Goal: Task Accomplishment & Management: Manage account settings

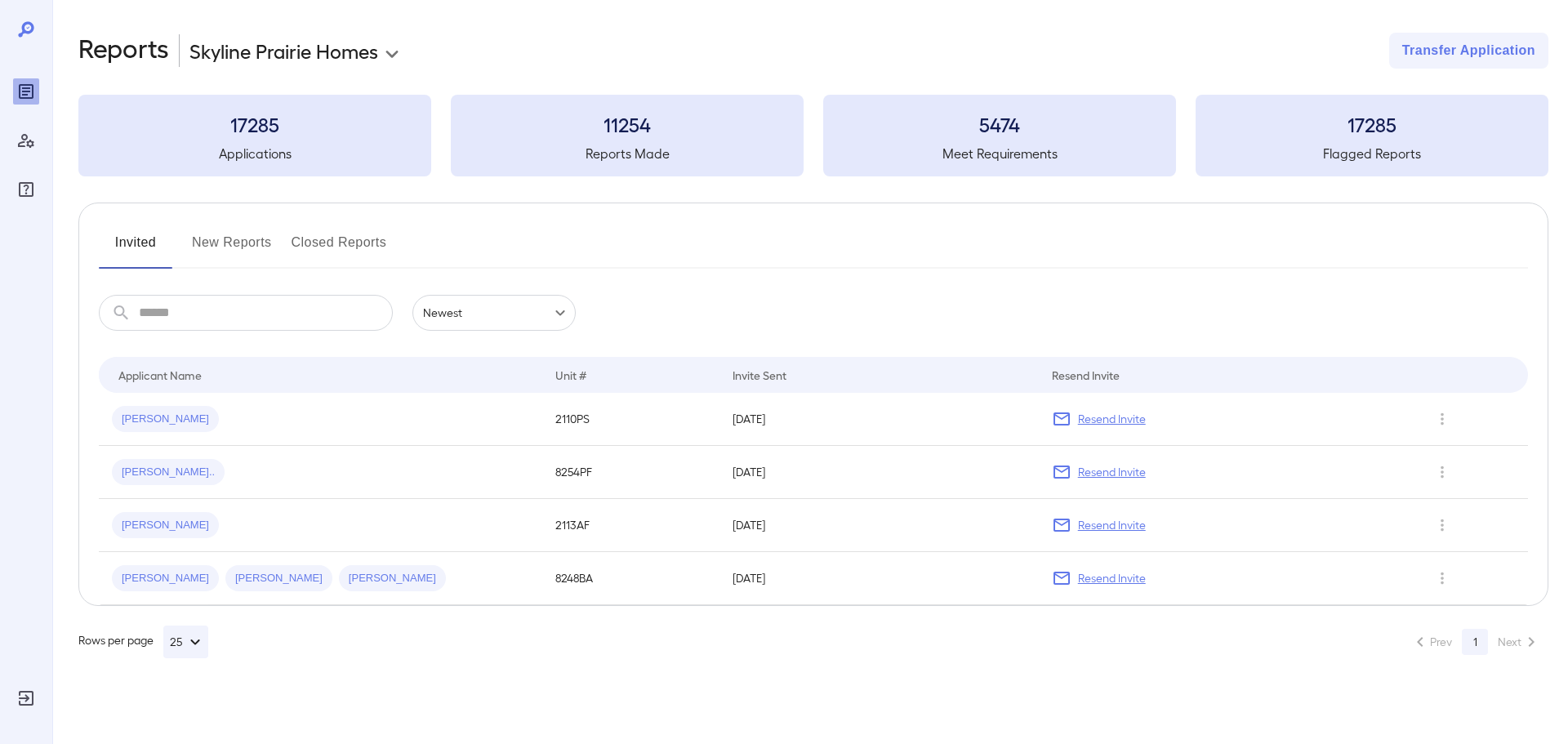
click at [260, 248] on button "New Reports" at bounding box center [232, 249] width 80 height 39
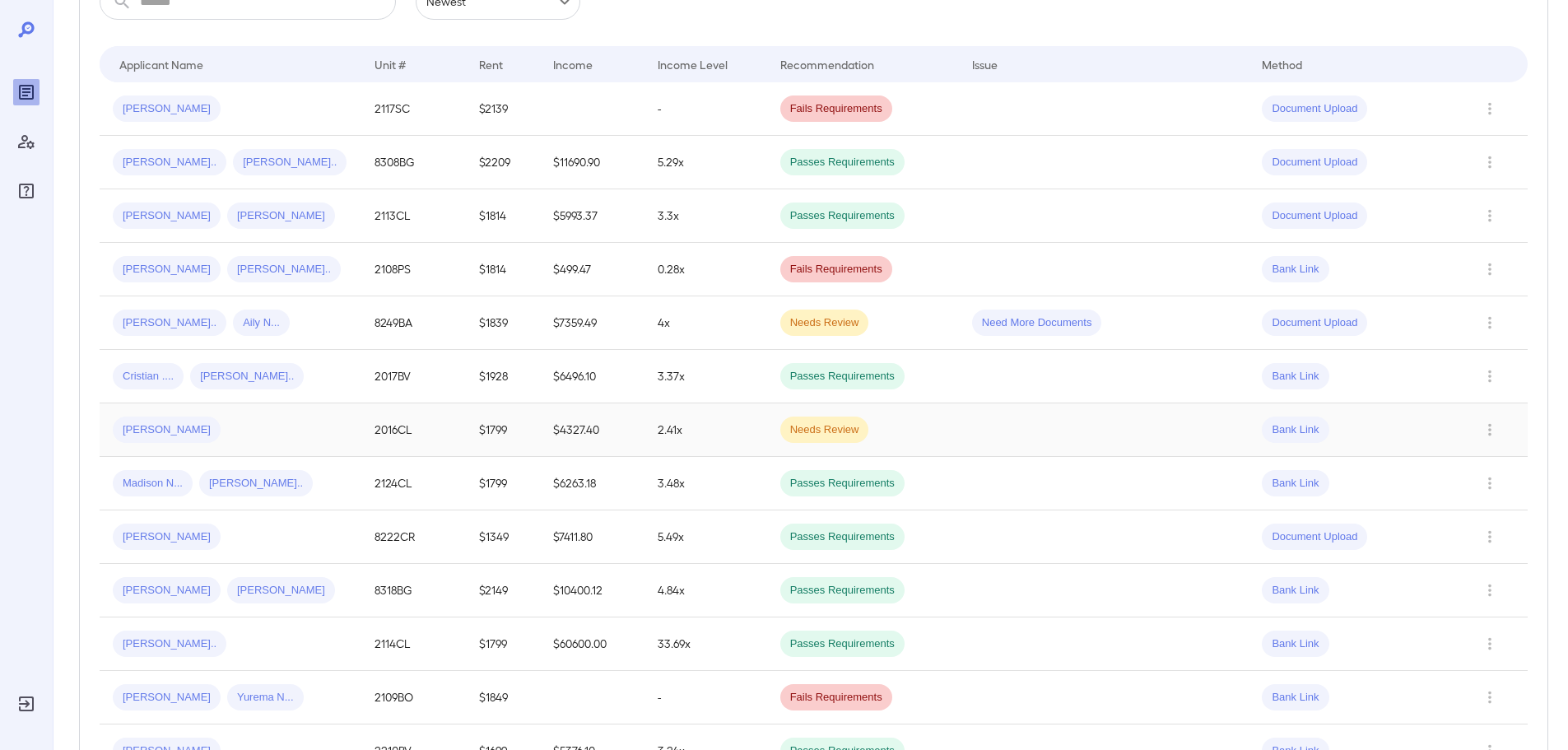
scroll to position [412, 0]
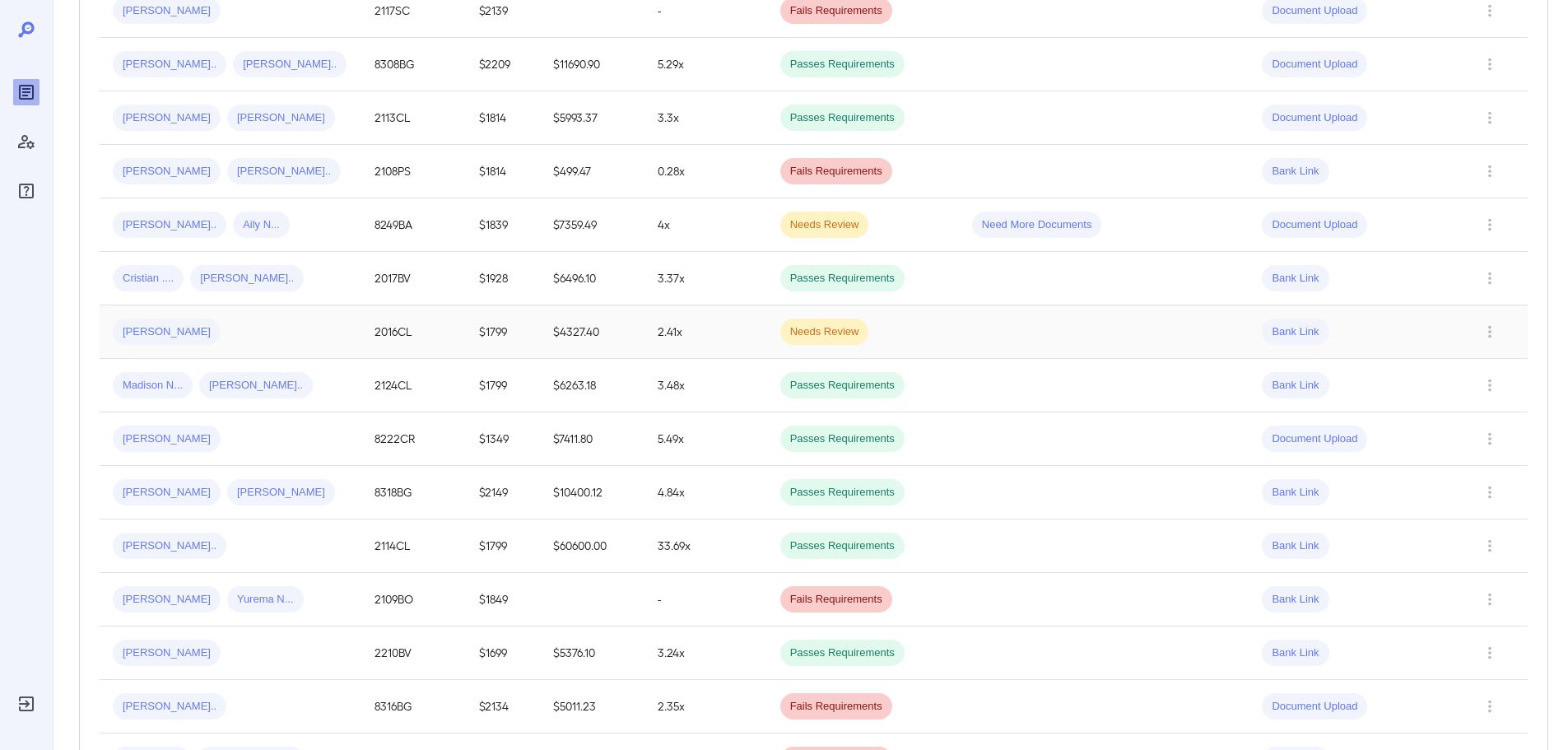
click at [317, 488] on div "[PERSON_NAME] [PERSON_NAME]" at bounding box center [230, 492] width 235 height 27
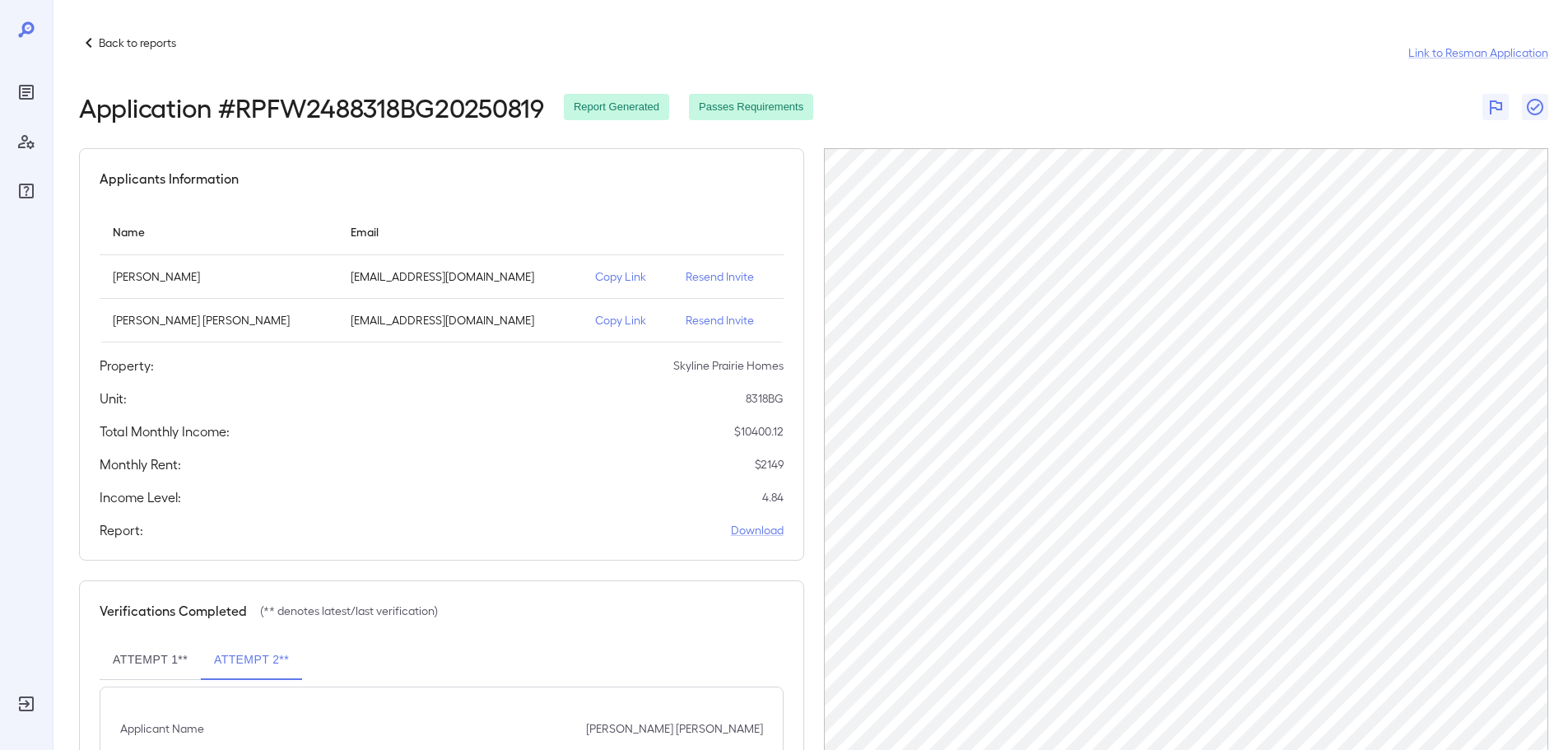
scroll to position [120, 0]
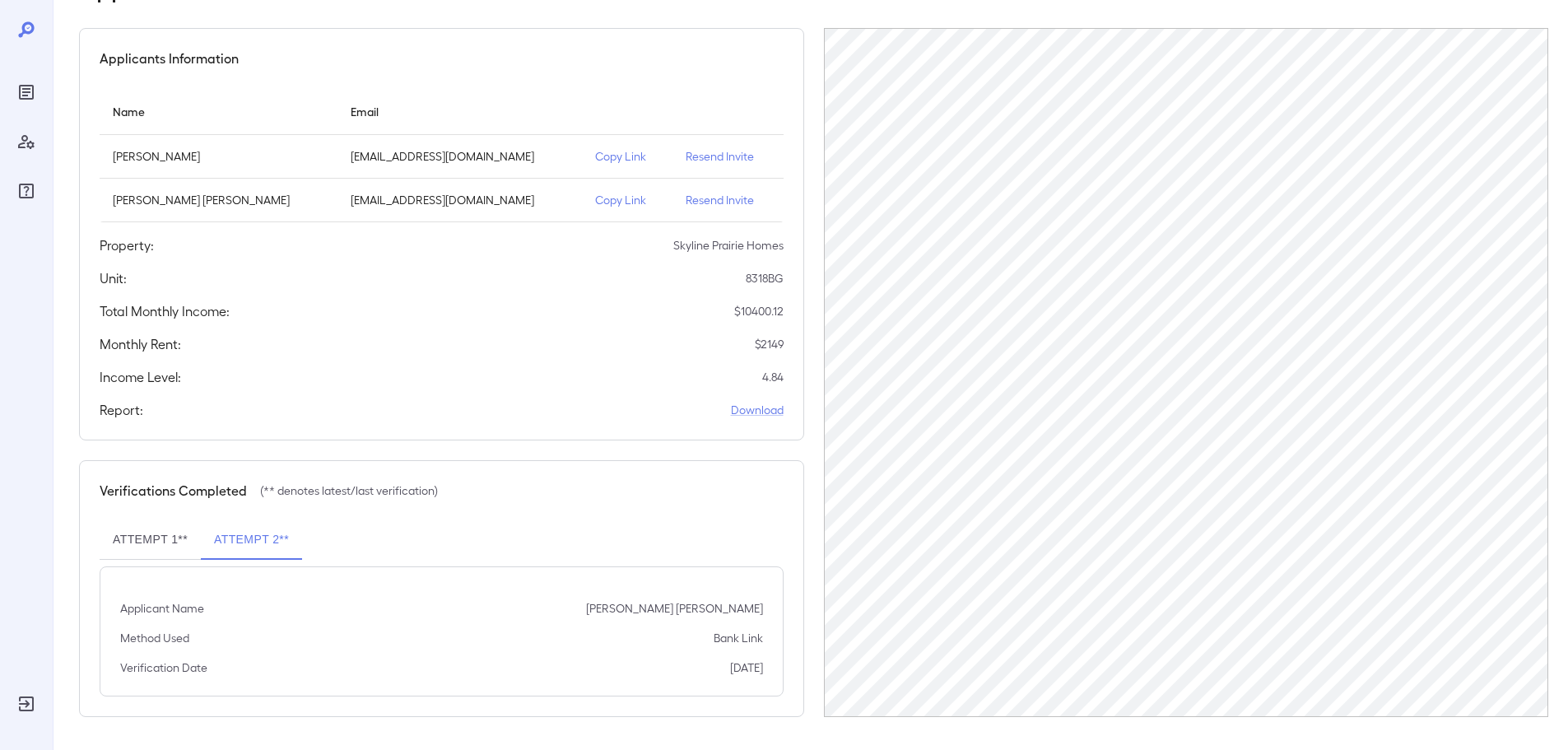
click at [26, 97] on icon "Reports" at bounding box center [26, 92] width 20 height 20
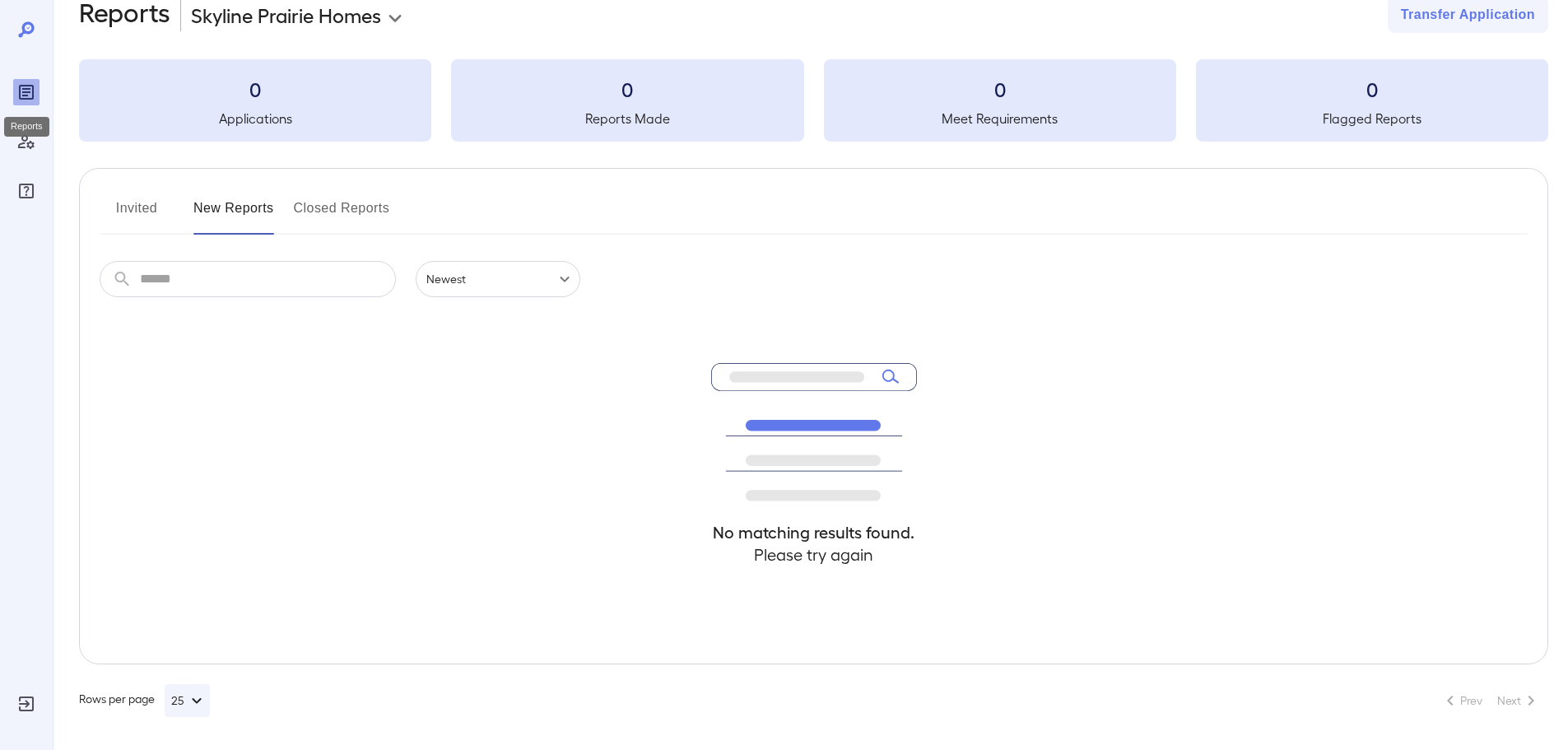
scroll to position [36, 0]
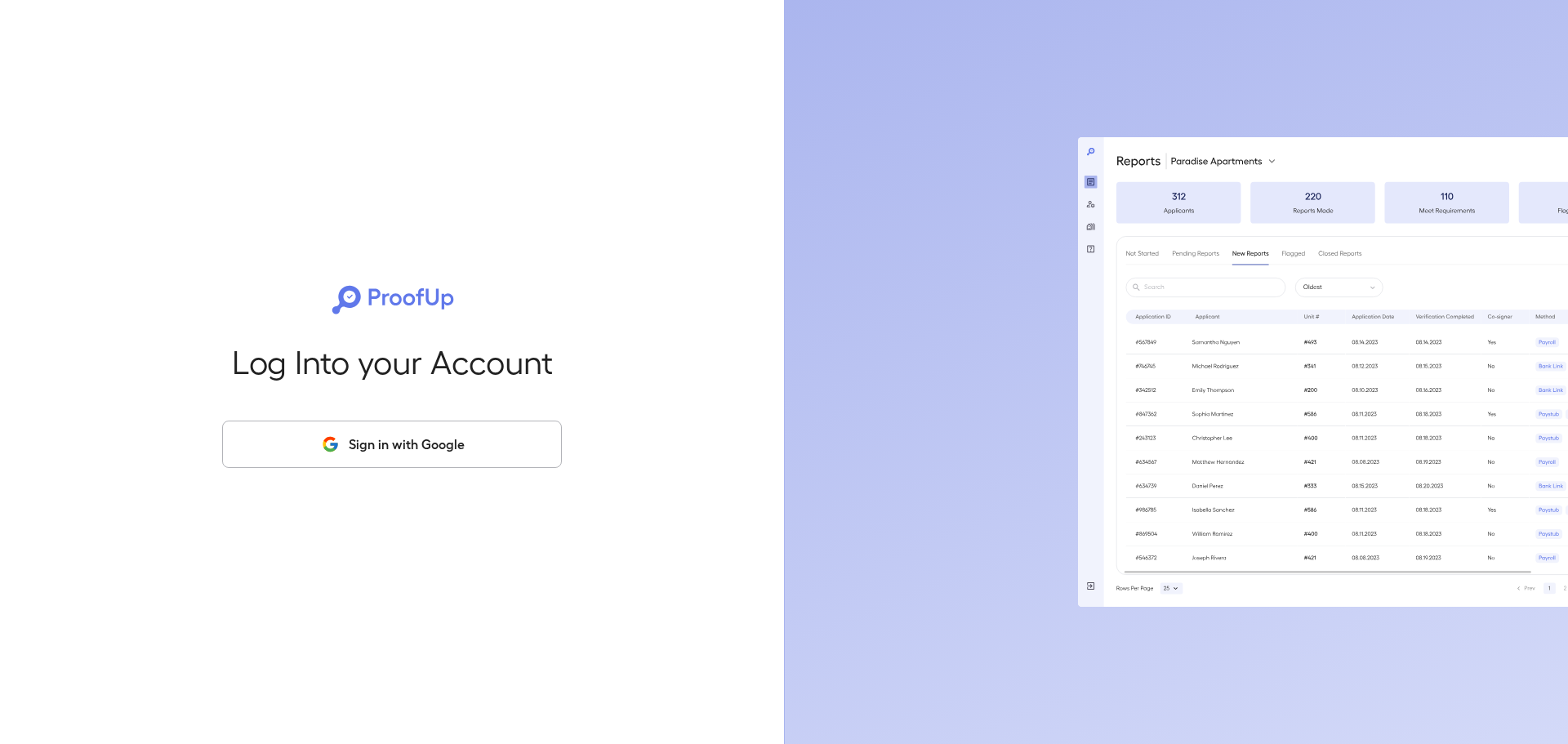
click at [436, 447] on button "Sign in with Google" at bounding box center [392, 444] width 340 height 48
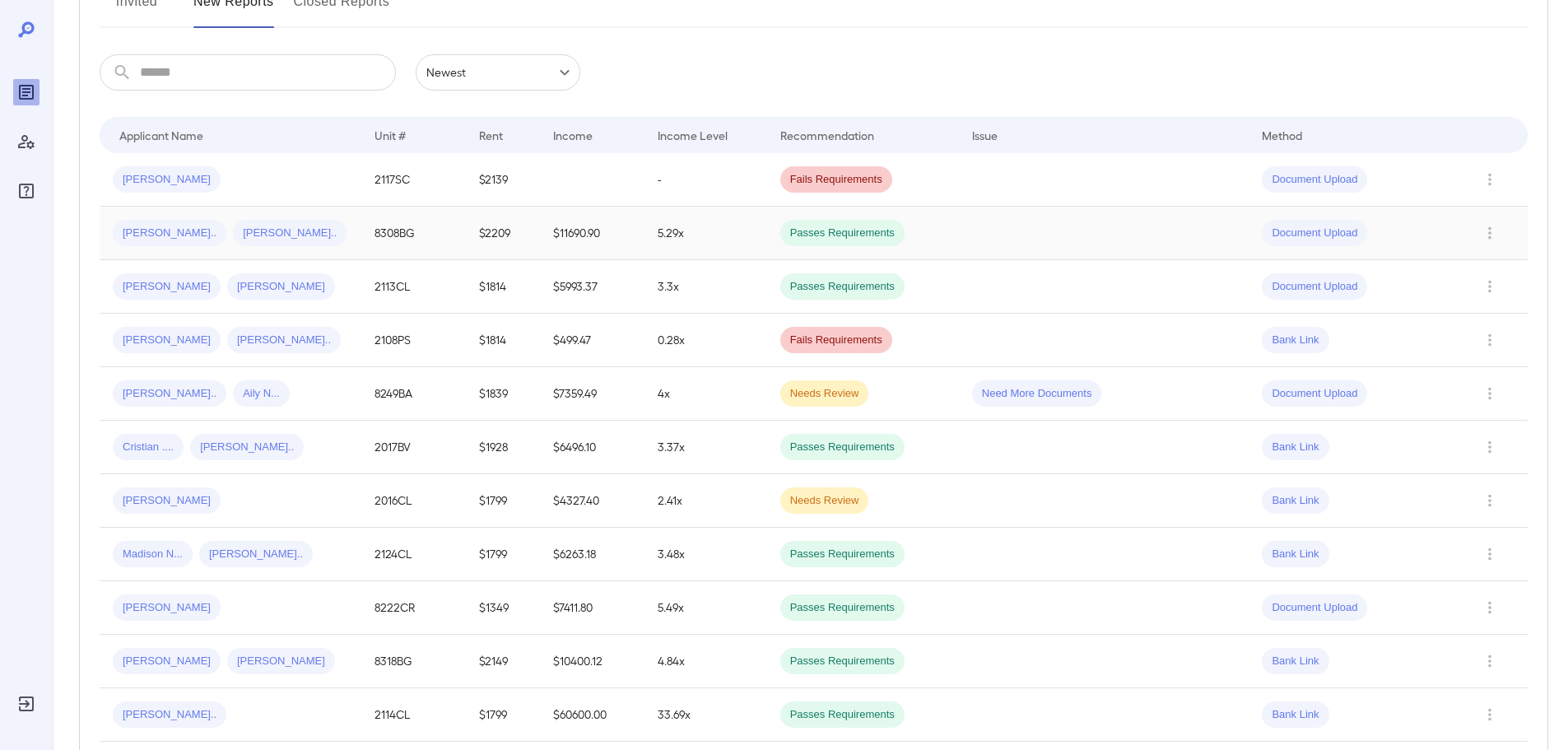
scroll to position [247, 0]
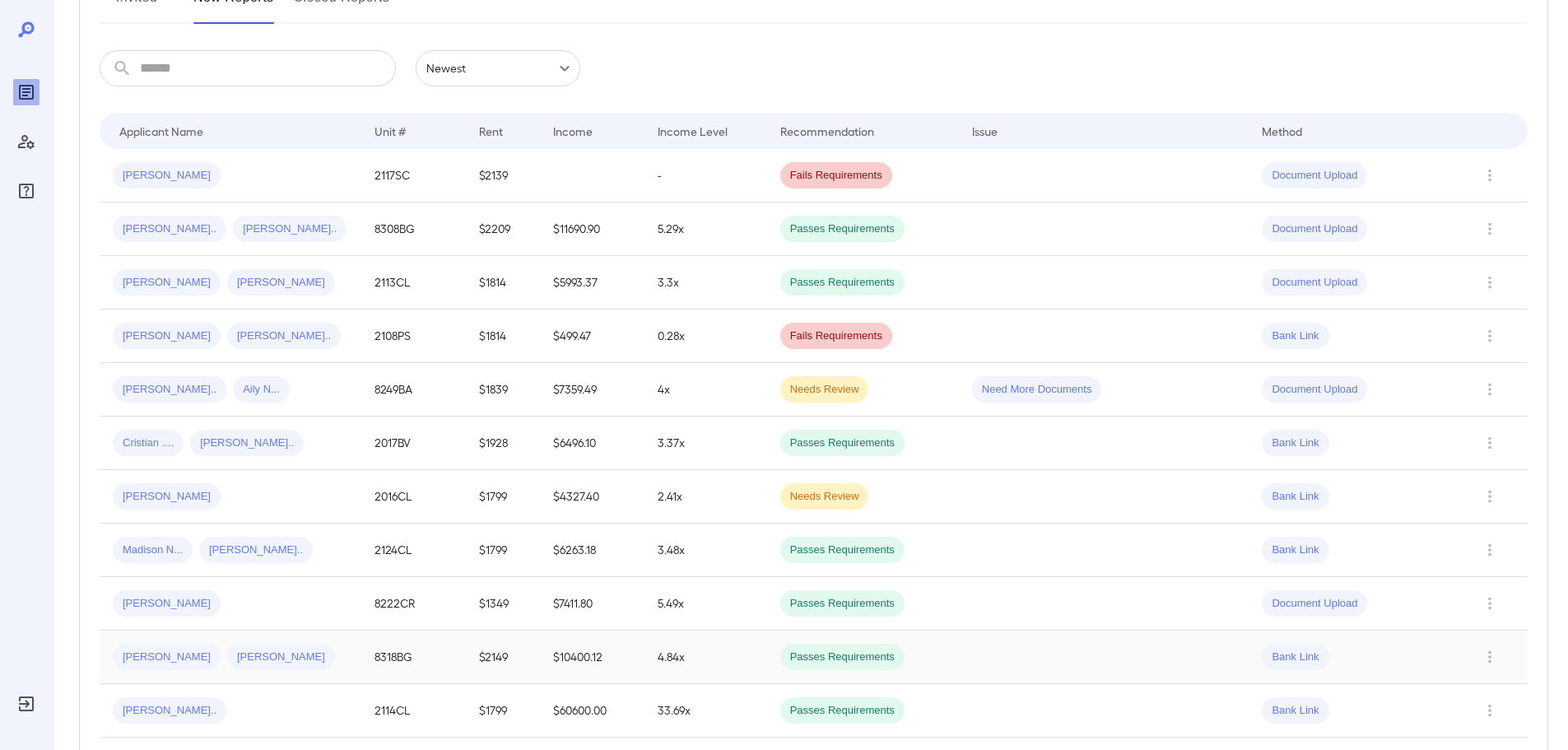
click at [374, 649] on td "8318BG" at bounding box center [414, 657] width 105 height 53
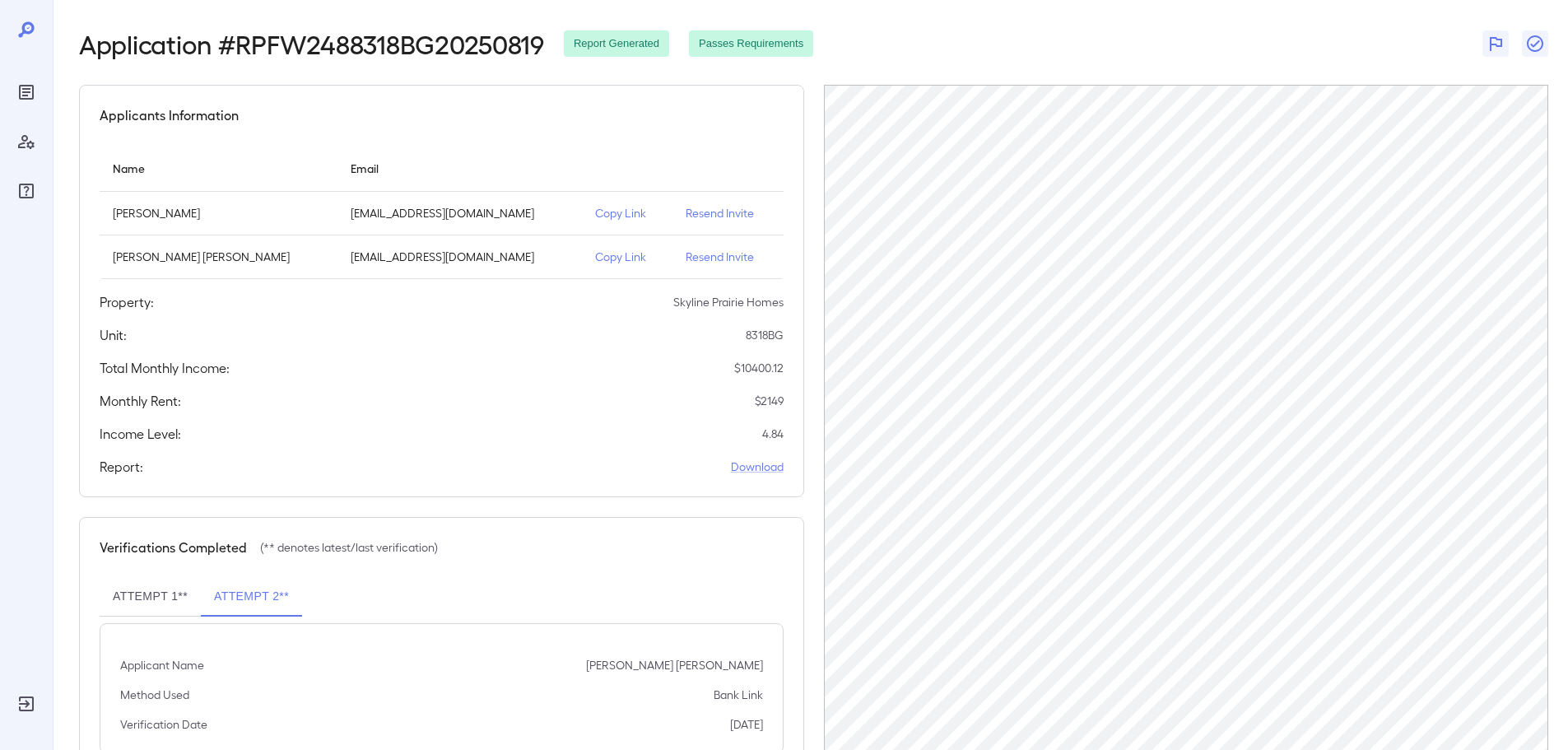
scroll to position [120, 0]
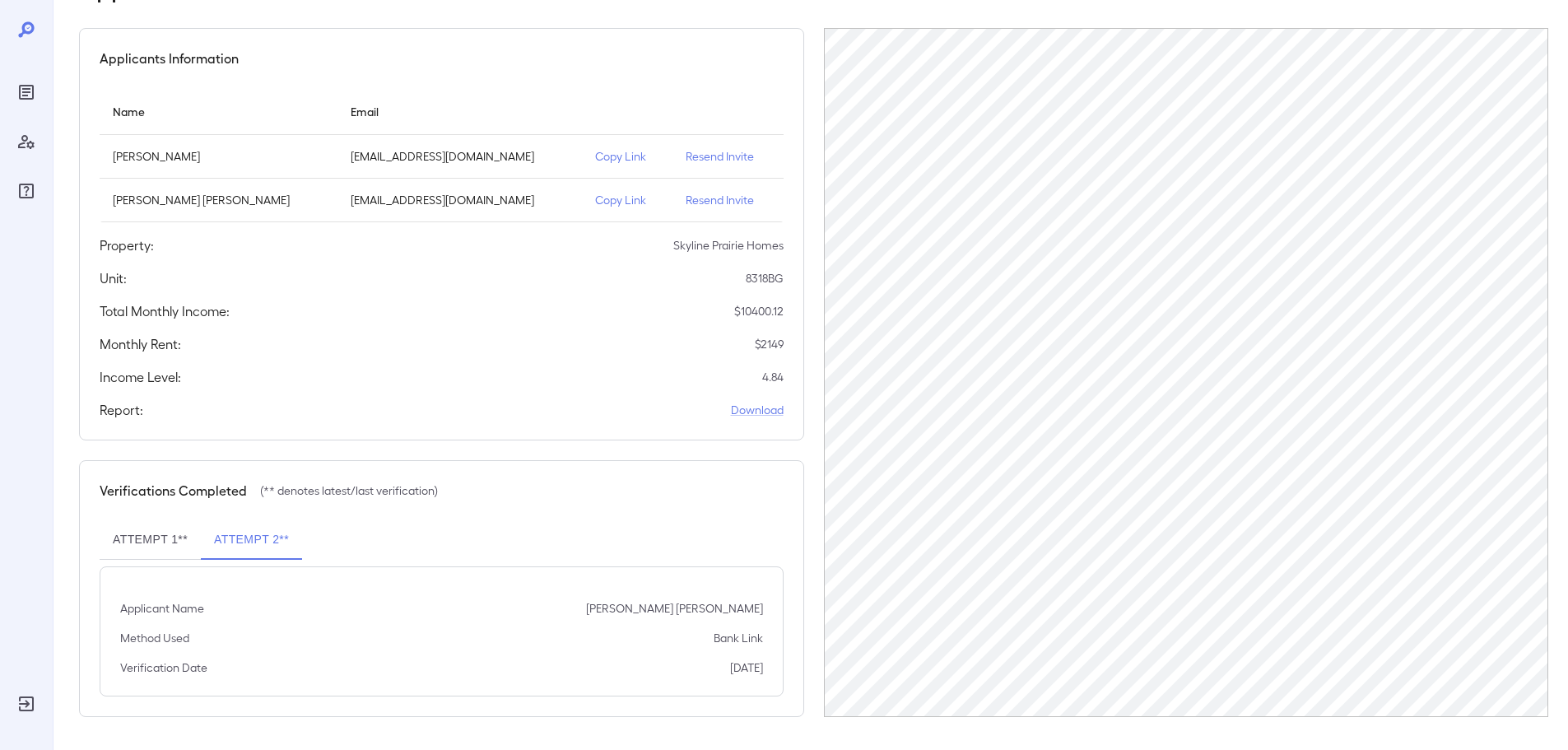
click at [152, 544] on button "Attempt 1**" at bounding box center [150, 540] width 101 height 39
click at [273, 541] on button "Attempt 2**" at bounding box center [251, 540] width 101 height 39
click at [162, 535] on button "Attempt 1**" at bounding box center [150, 540] width 101 height 39
click at [19, 91] on icon "Reports" at bounding box center [26, 92] width 15 height 15
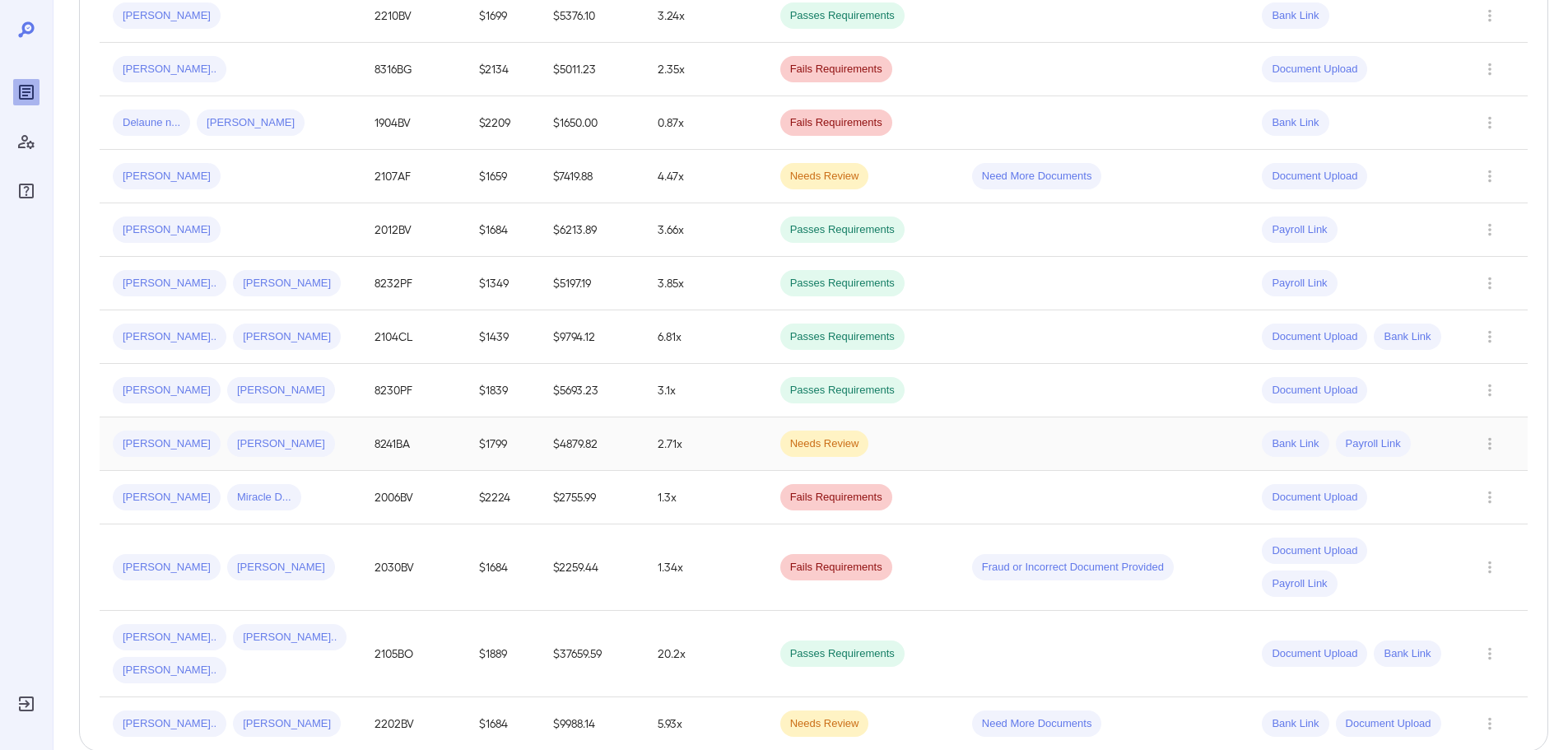
scroll to position [1103, 0]
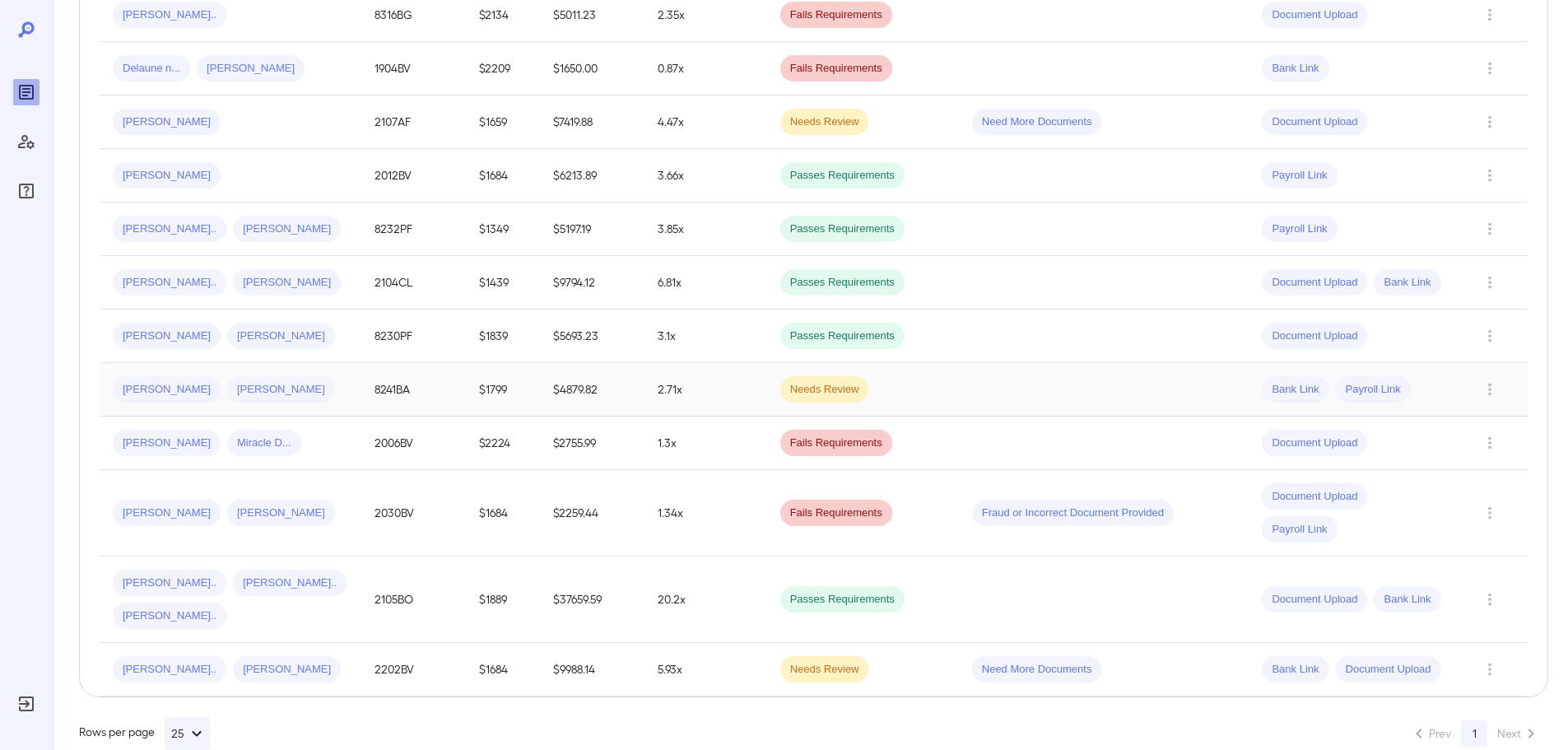
click at [429, 381] on td "8241BA" at bounding box center [414, 390] width 105 height 53
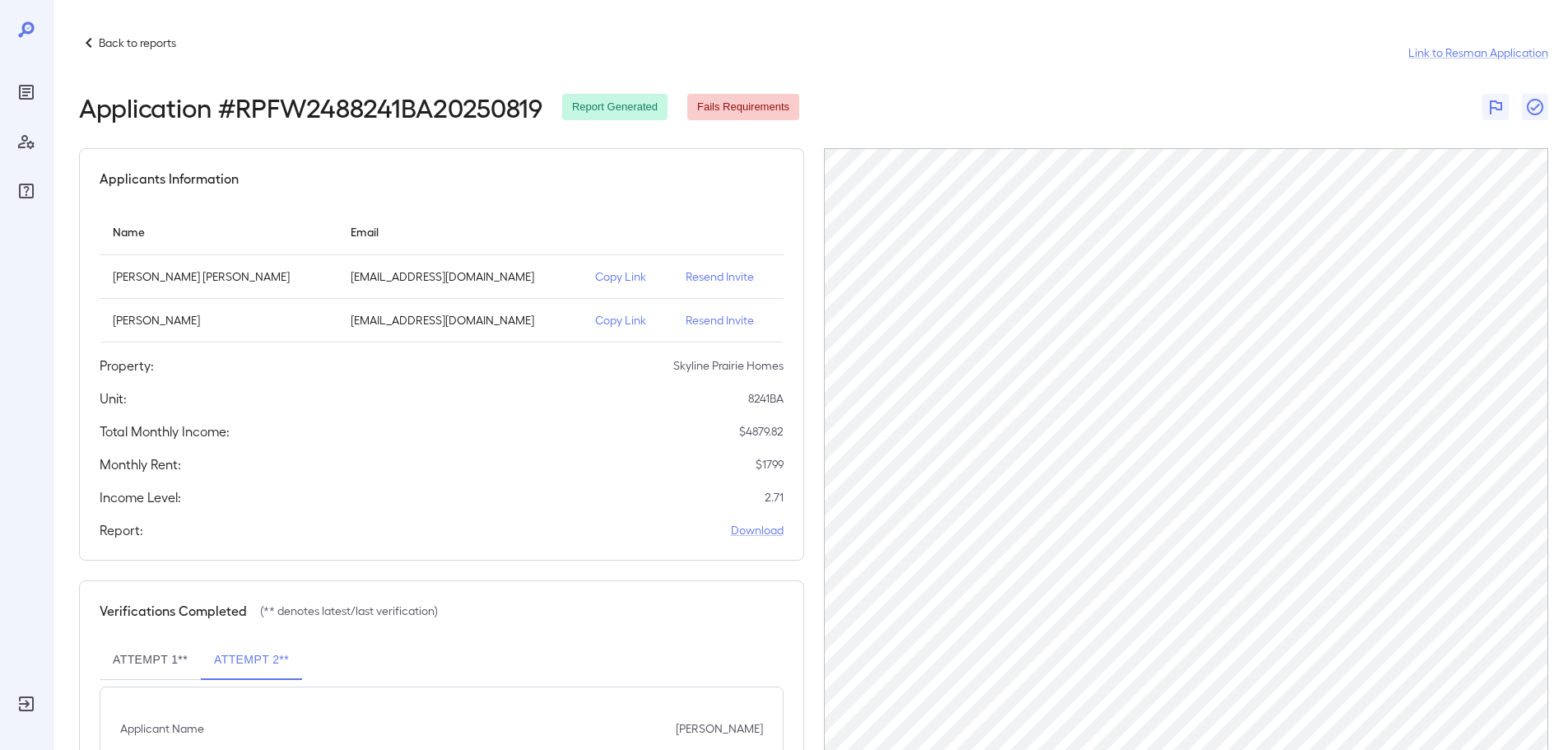
click at [100, 49] on p "Back to reports" at bounding box center [137, 42] width 77 height 16
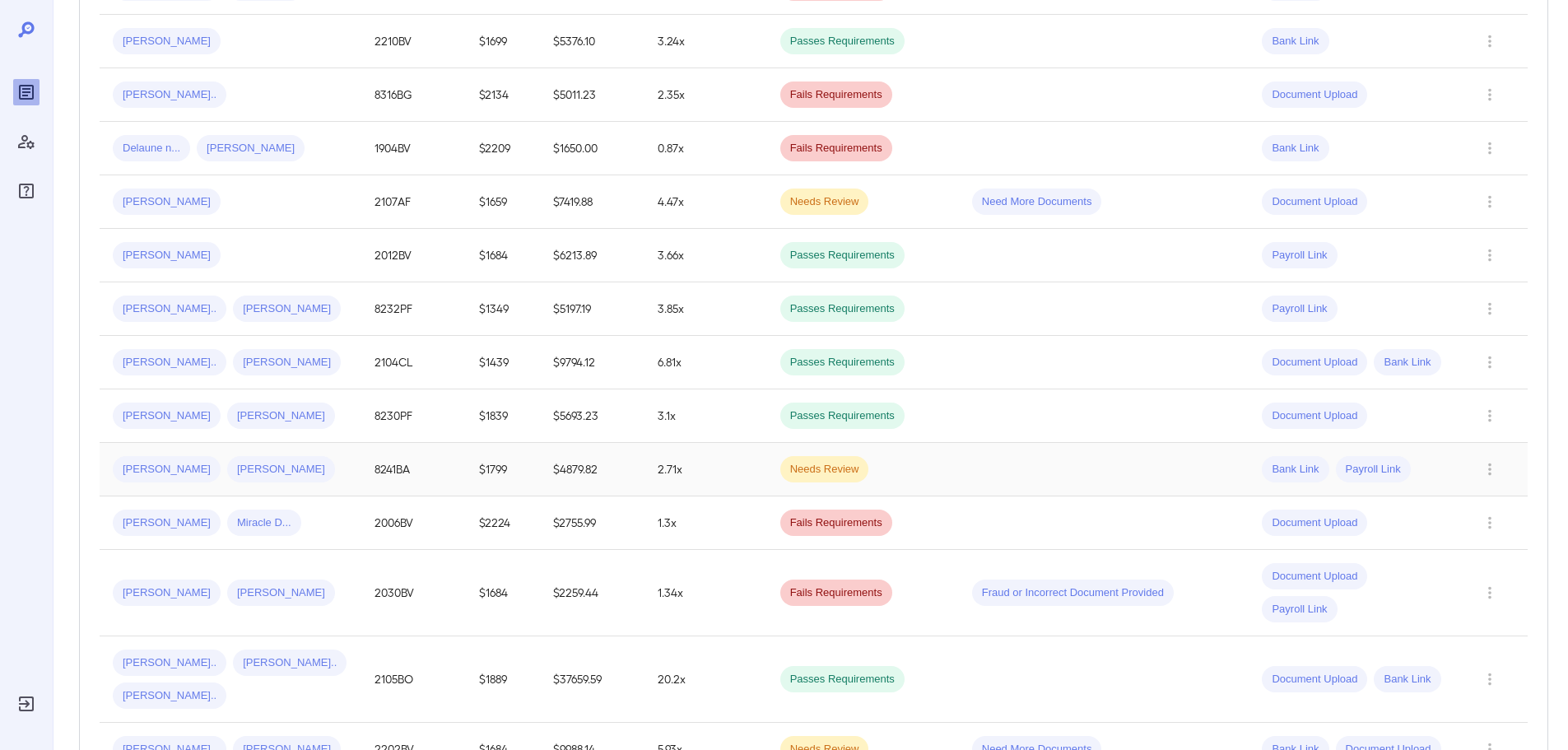
scroll to position [1103, 0]
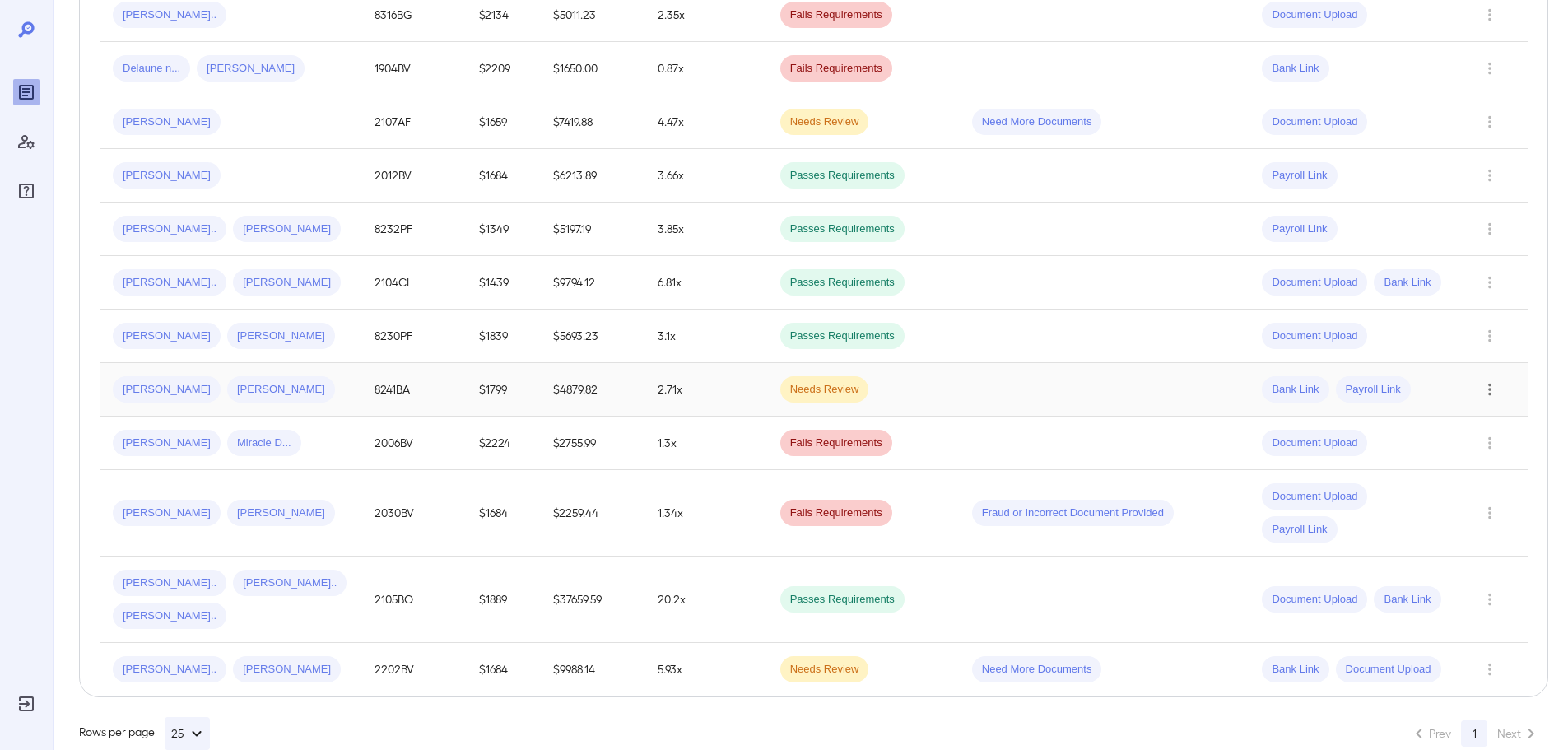
click at [1495, 388] on icon "Row Actions" at bounding box center [1490, 389] width 18 height 20
click at [1484, 500] on li "Close Report" at bounding box center [1503, 501] width 130 height 27
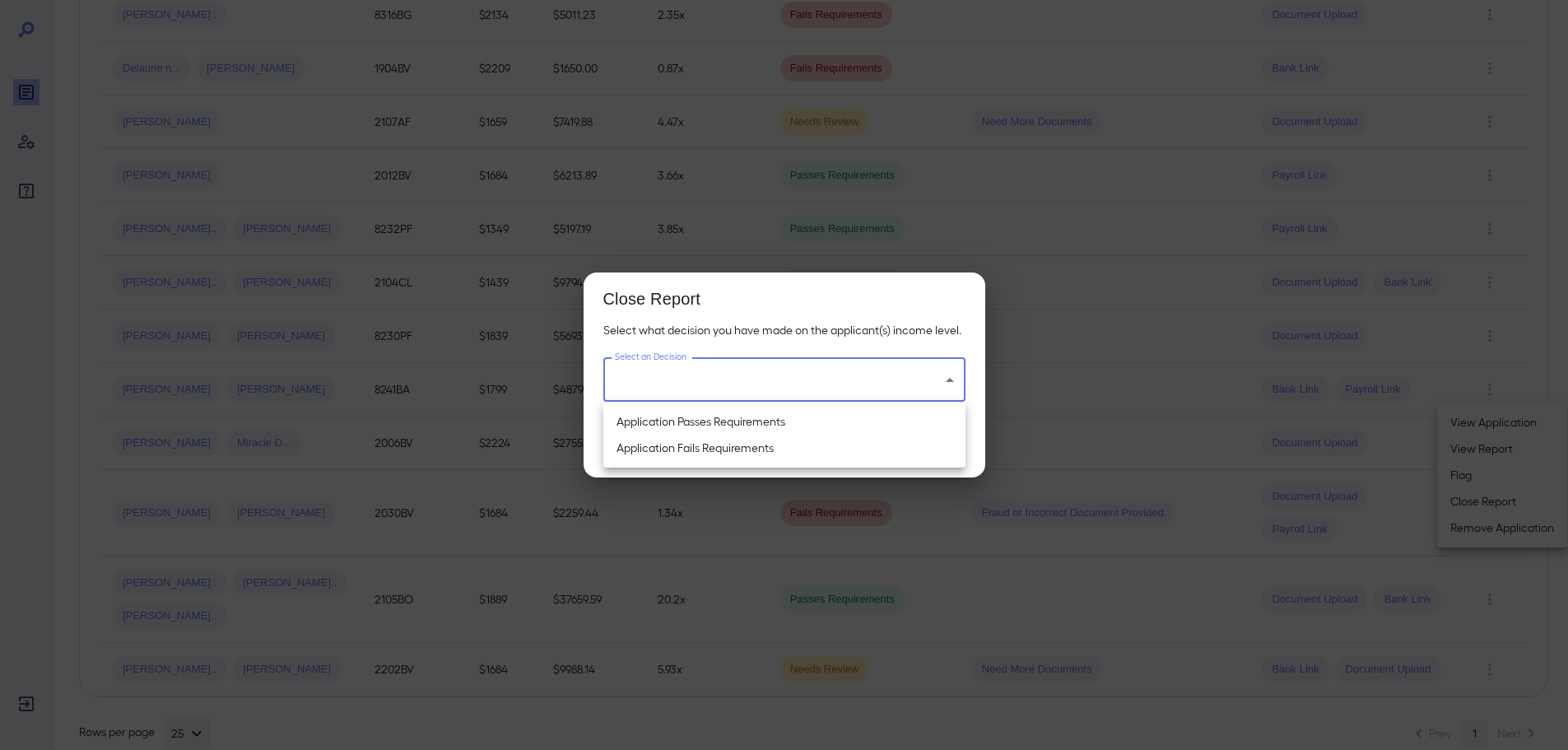
click at [724, 418] on li "Application Passes Requirements" at bounding box center [784, 421] width 362 height 27
type input "**********"
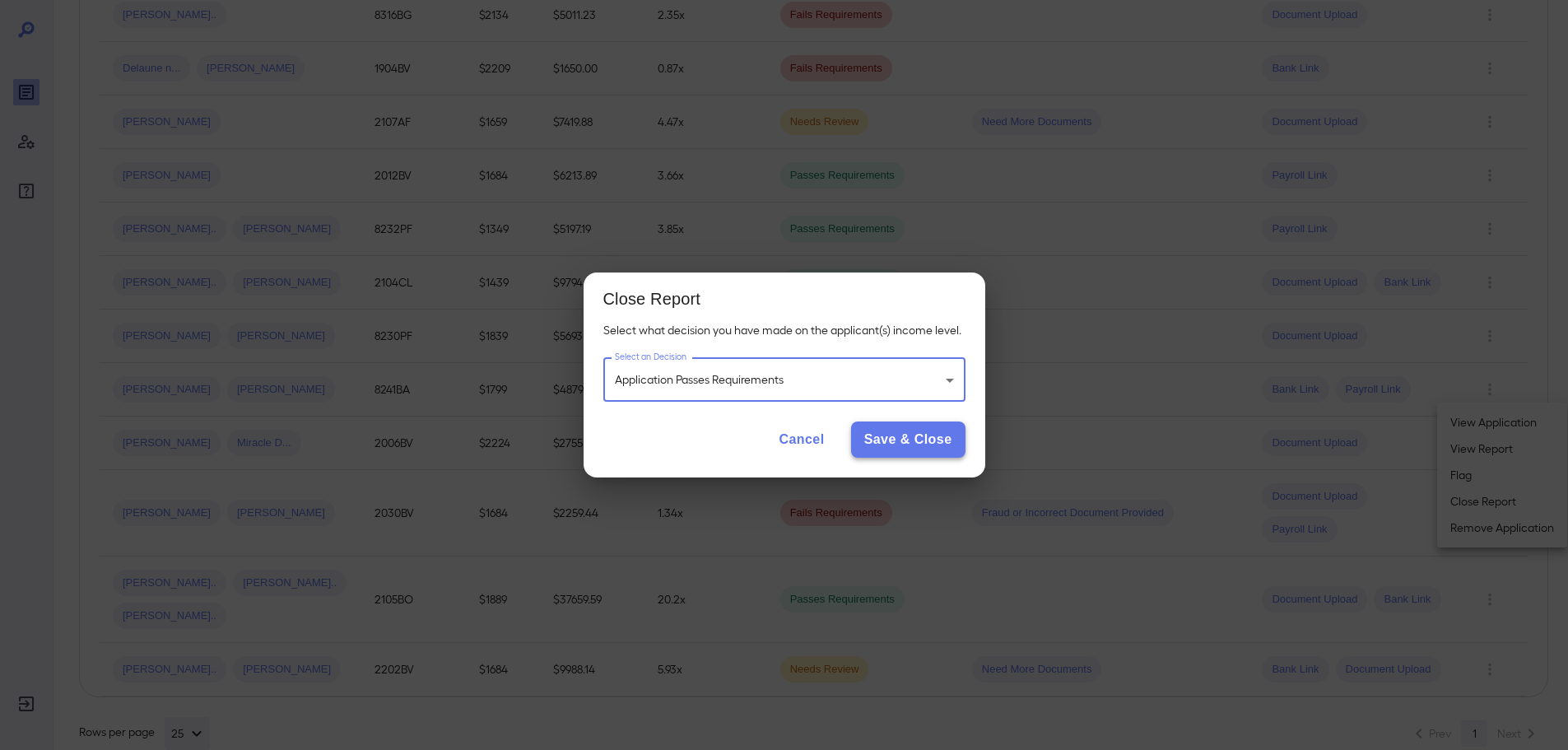
click at [956, 445] on button "Save & Close" at bounding box center [908, 439] width 114 height 36
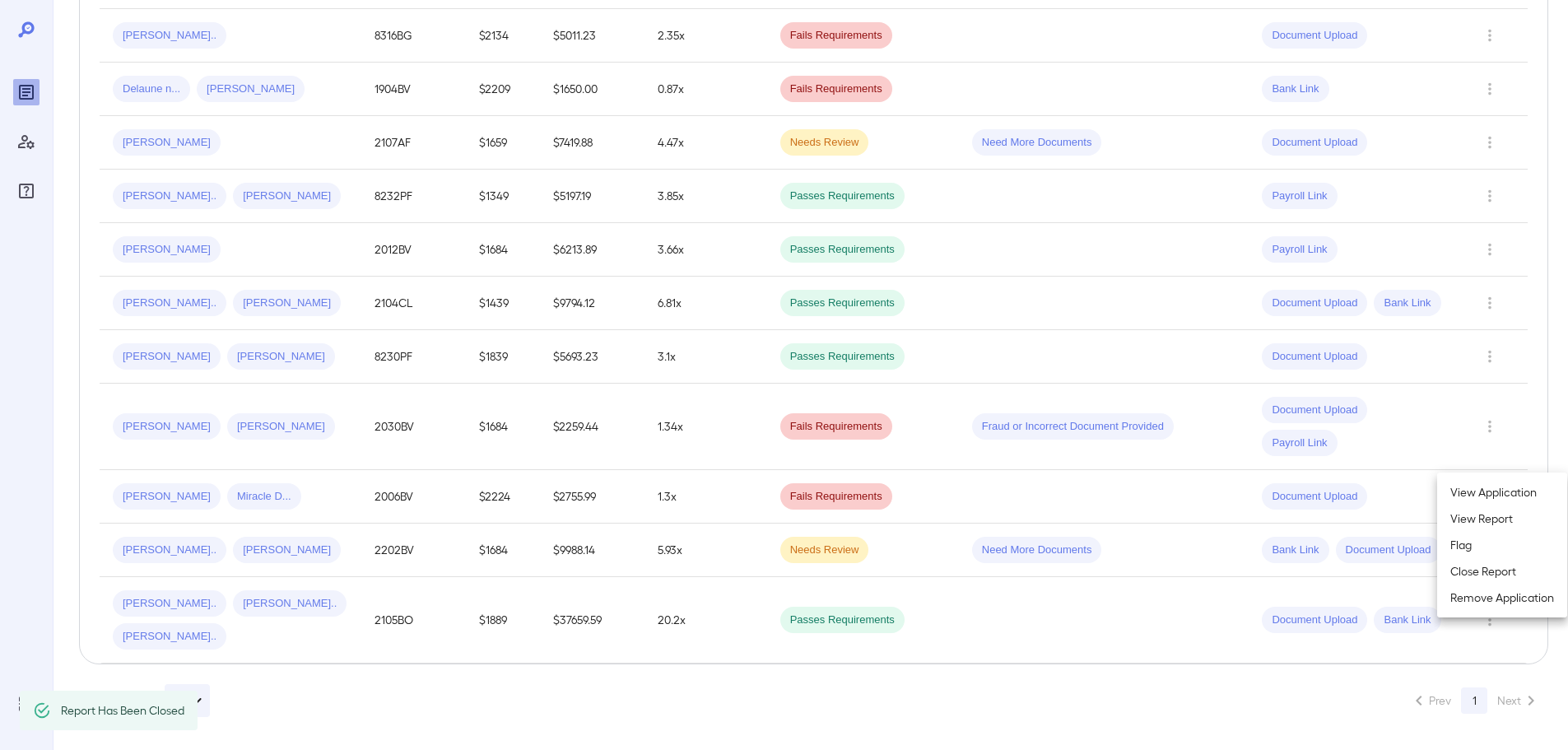
scroll to position [1049, 0]
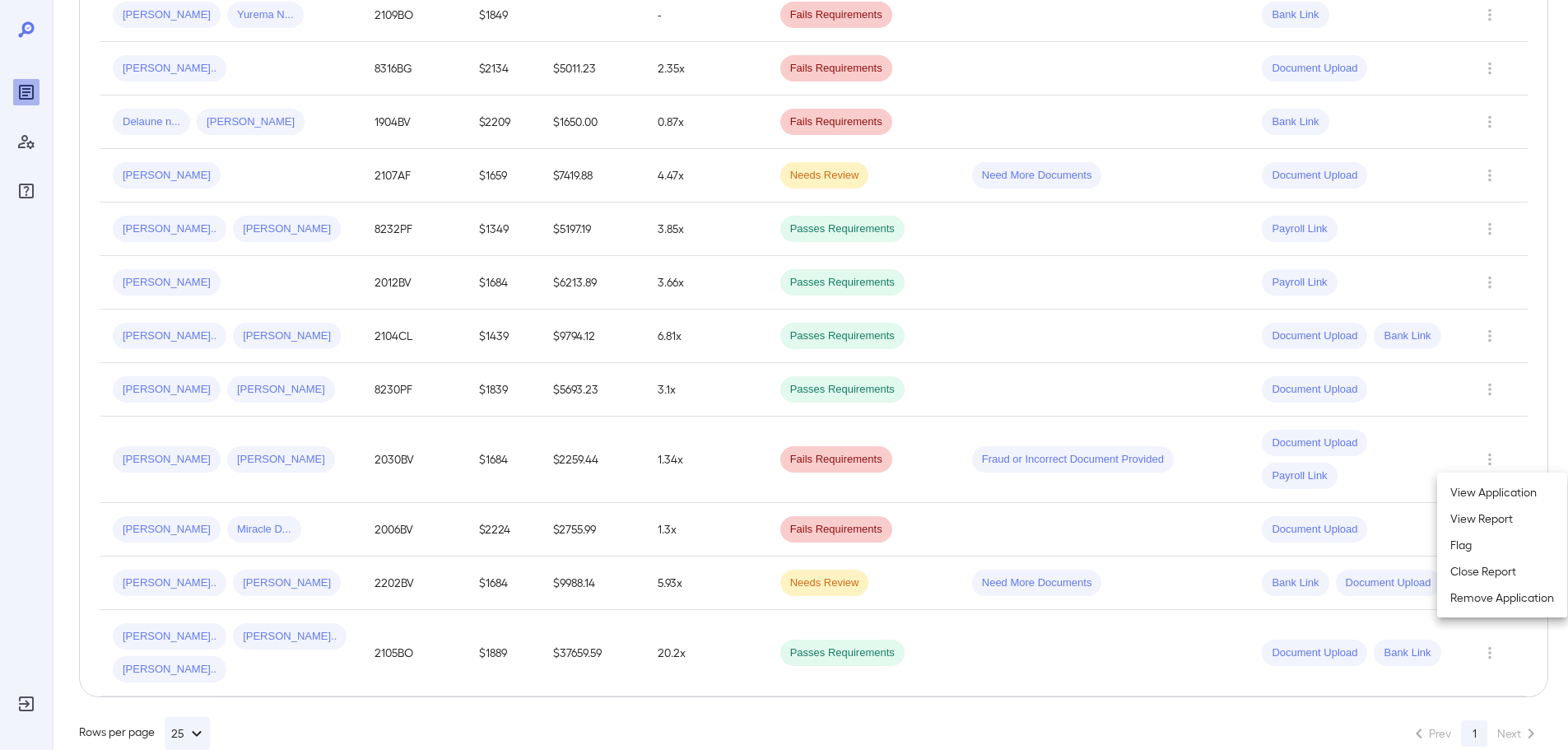
click at [396, 278] on div at bounding box center [784, 375] width 1568 height 750
click at [132, 295] on div "[PERSON_NAME]" at bounding box center [166, 282] width 108 height 27
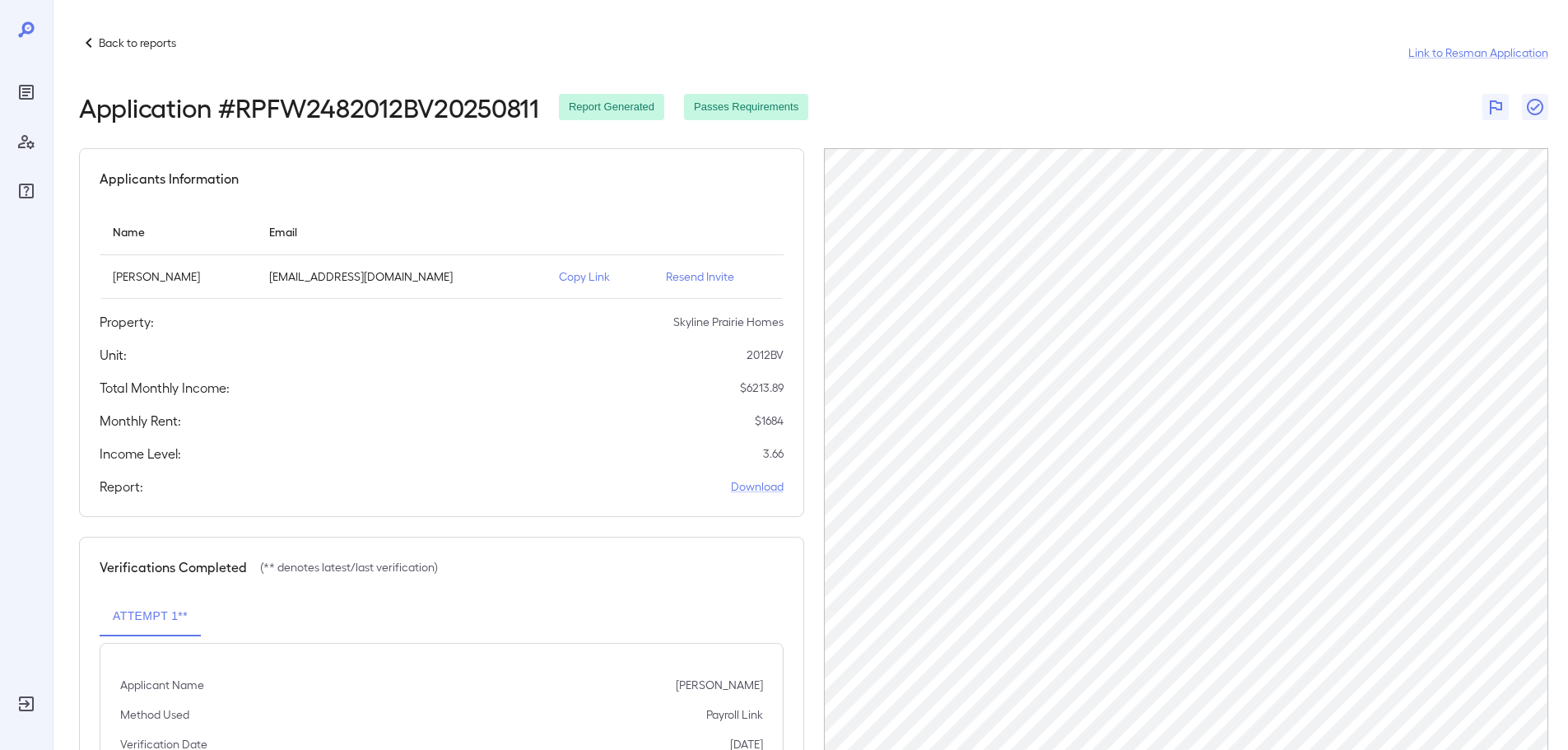
click at [146, 42] on p "Back to reports" at bounding box center [137, 42] width 77 height 16
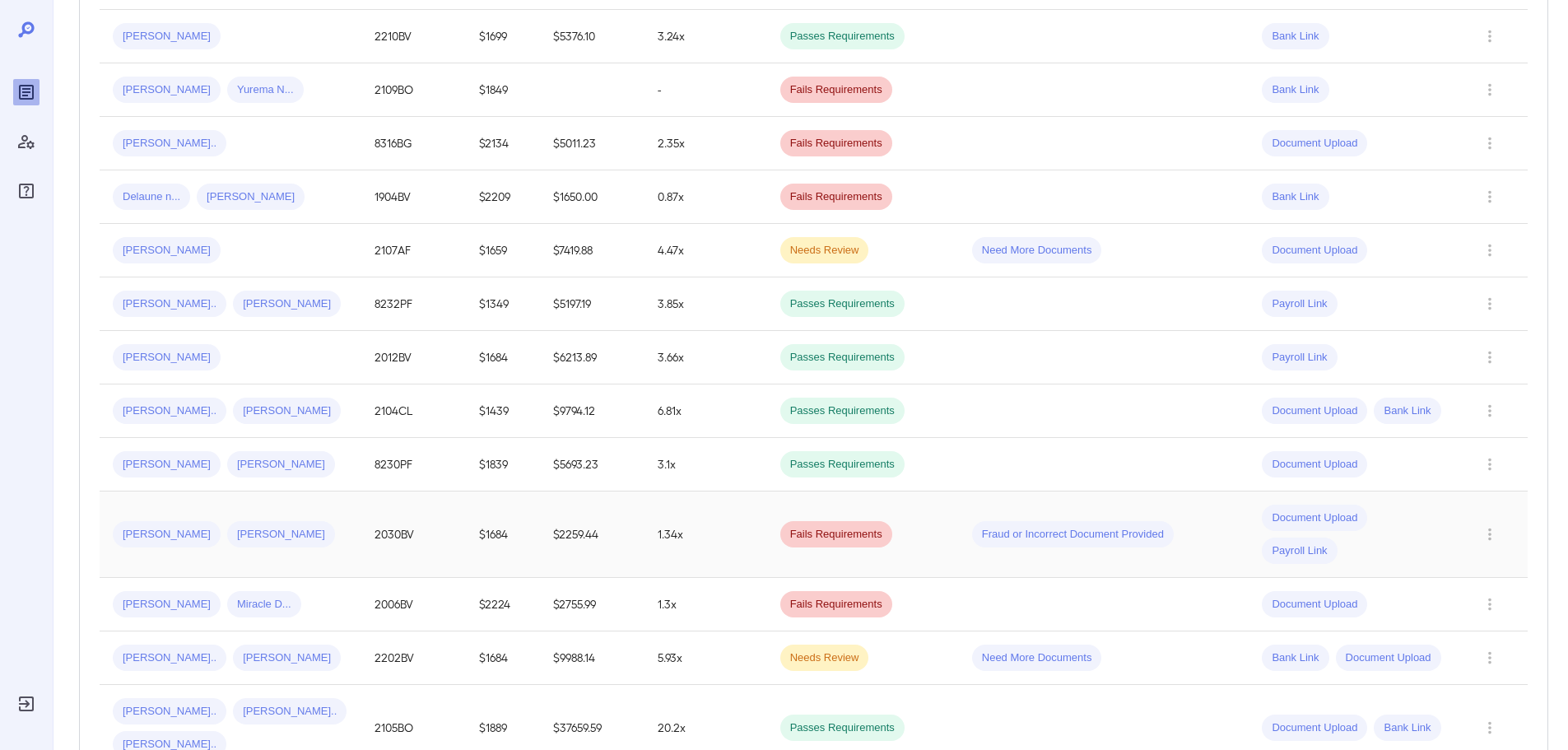
scroll to position [1049, 0]
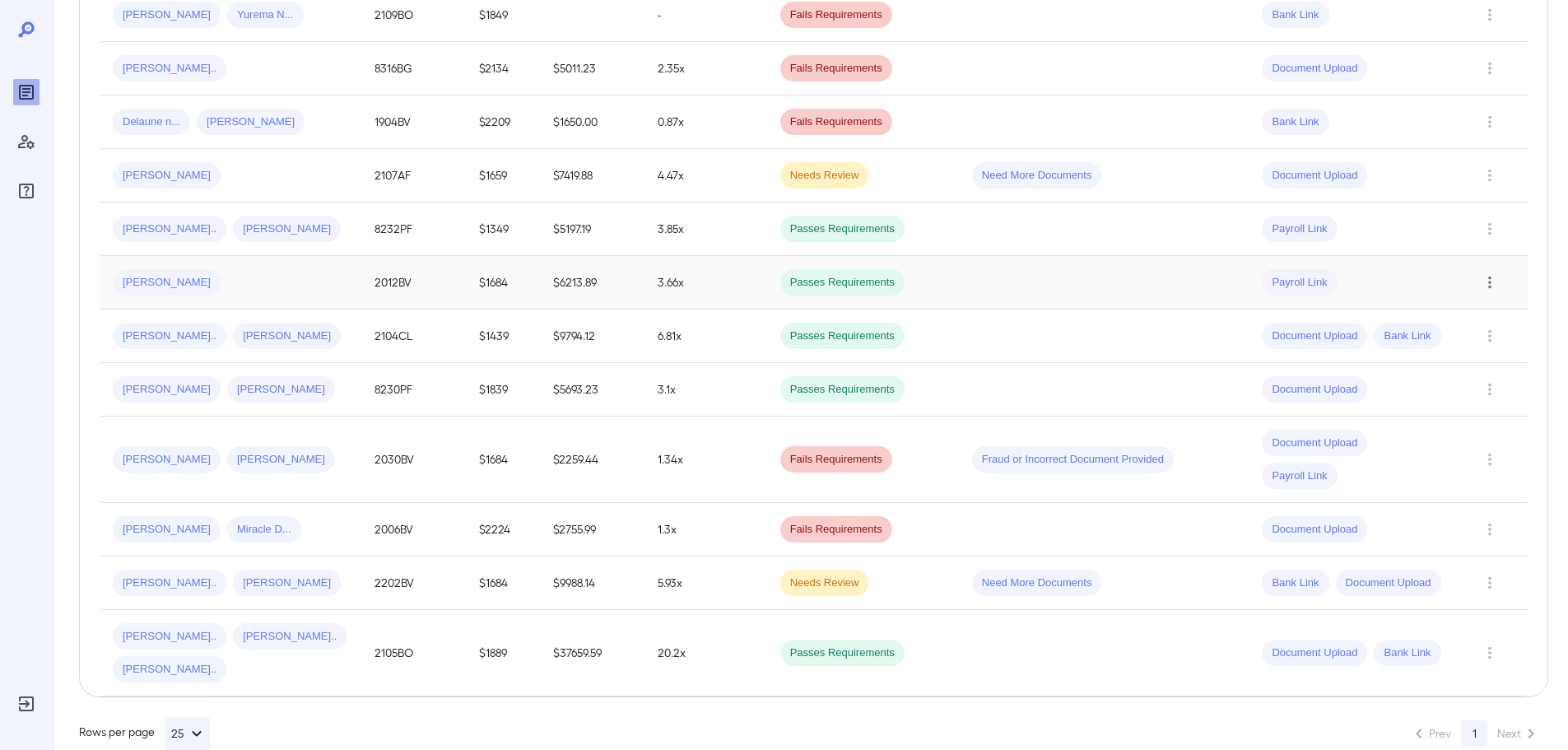
click at [1486, 277] on icon "Row Actions" at bounding box center [1490, 282] width 18 height 20
click at [1485, 396] on li "Close Report" at bounding box center [1503, 394] width 130 height 27
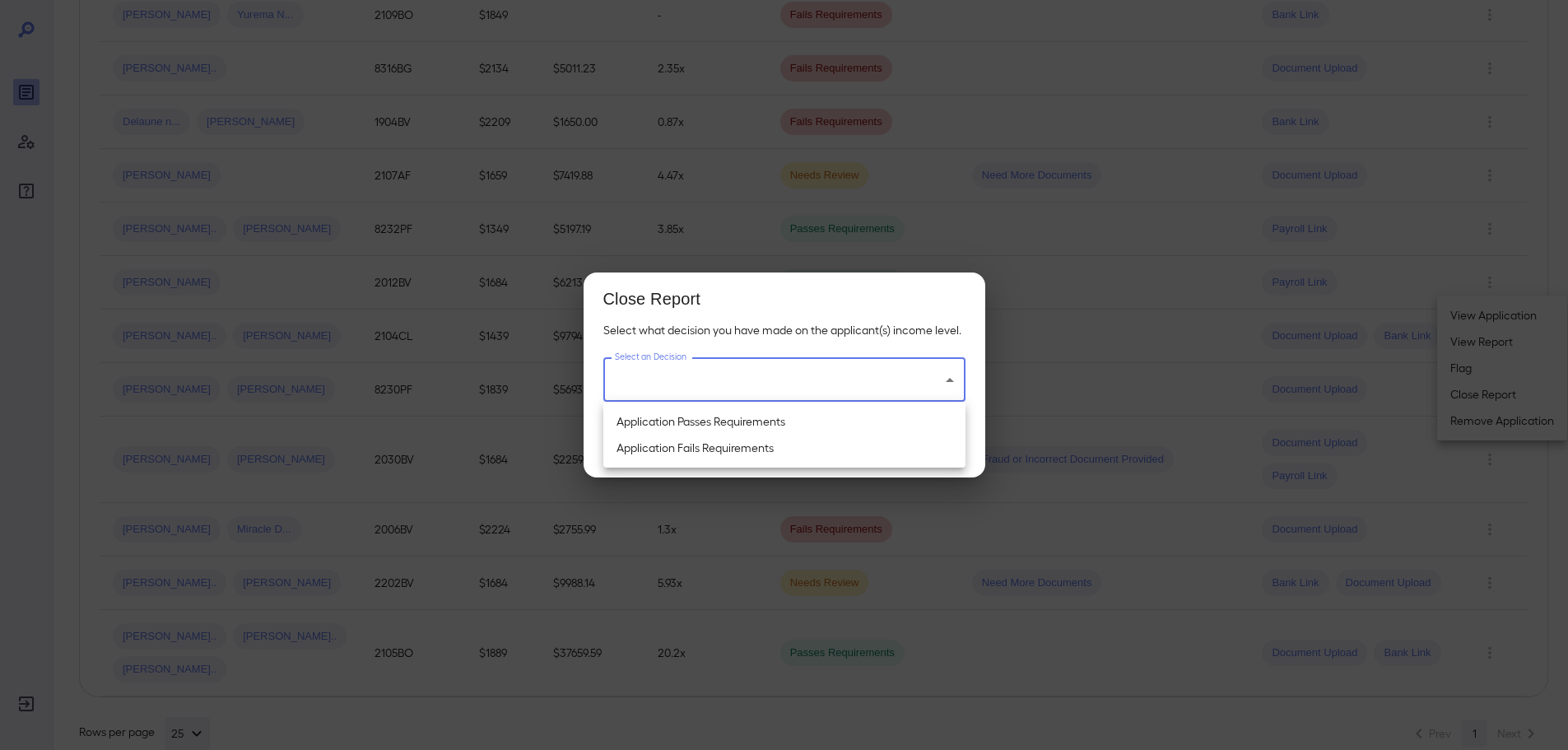
click at [735, 414] on li "Application Passes Requirements" at bounding box center [784, 421] width 362 height 27
type input "**********"
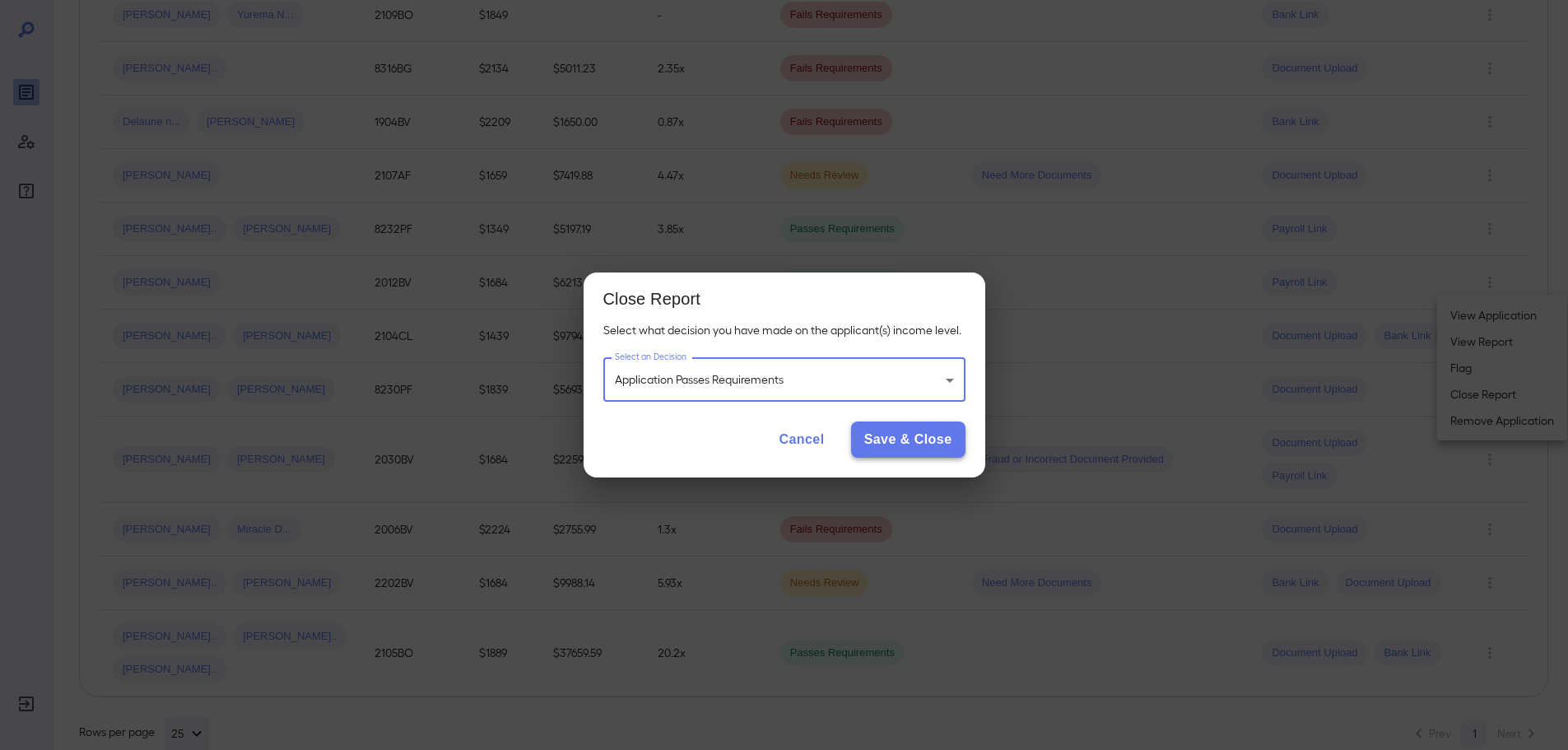
click at [953, 440] on button "Save & Close" at bounding box center [908, 439] width 114 height 36
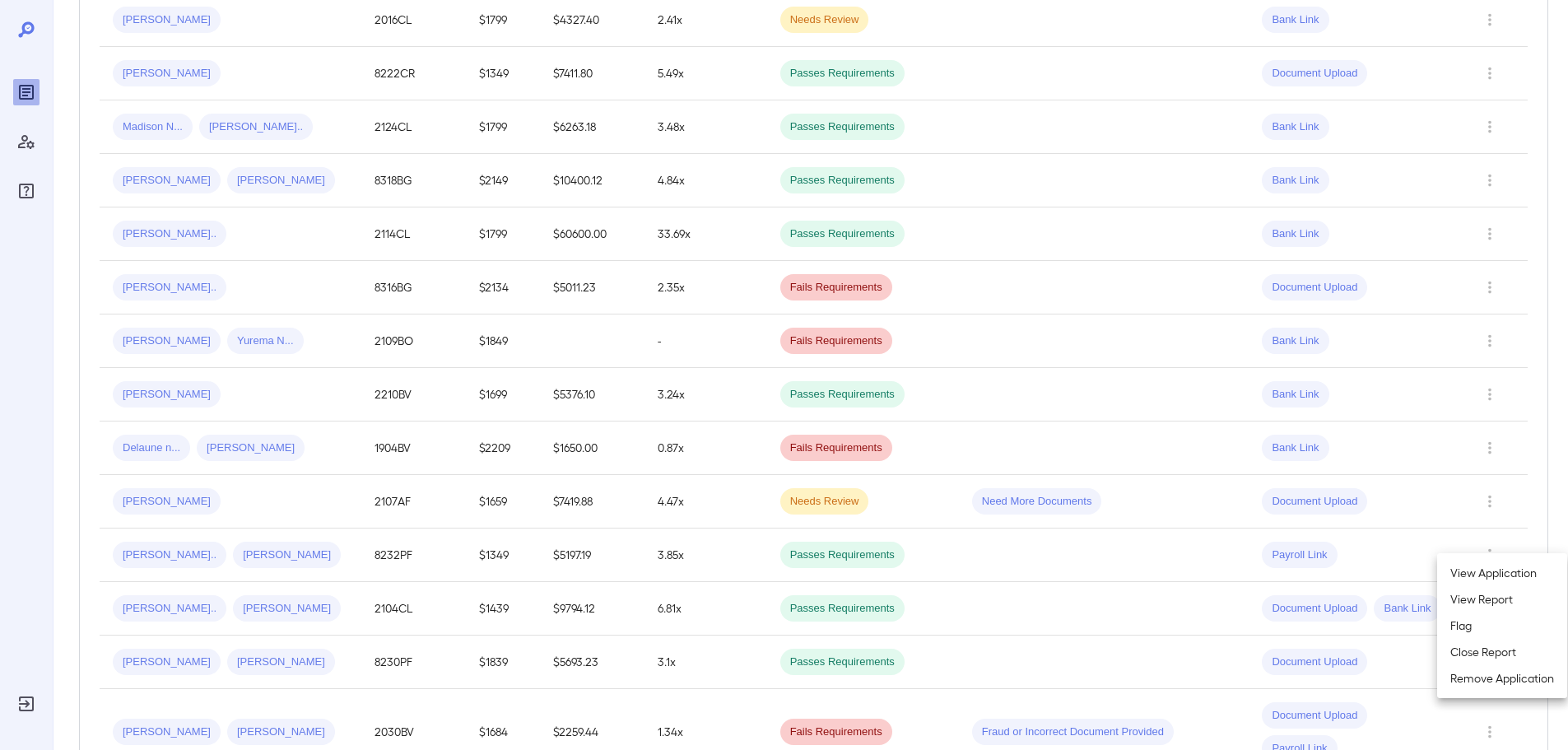
scroll to position [667, 0]
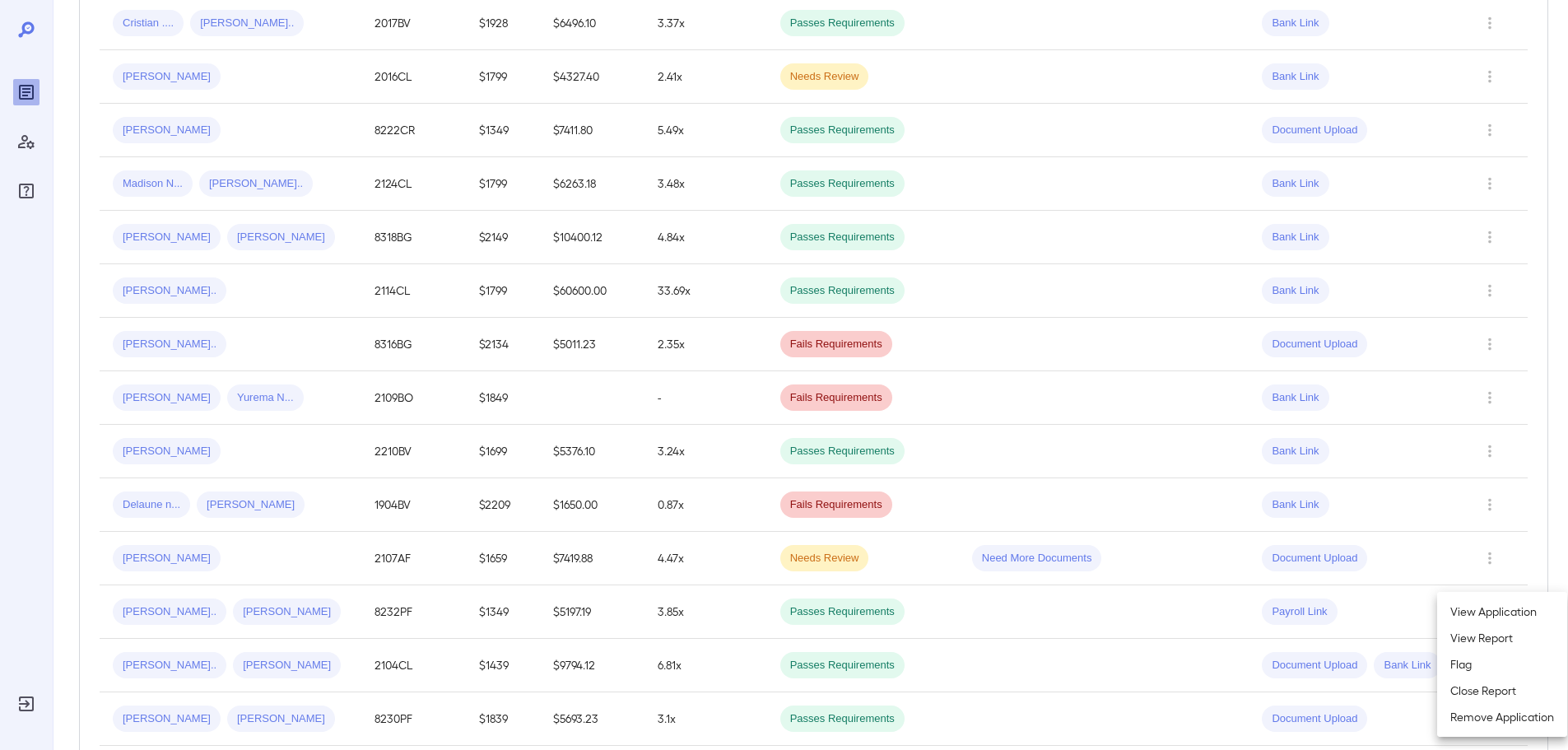
click at [1488, 282] on div at bounding box center [784, 375] width 1568 height 750
click at [1490, 290] on icon "Row Actions" at bounding box center [1490, 291] width 3 height 12
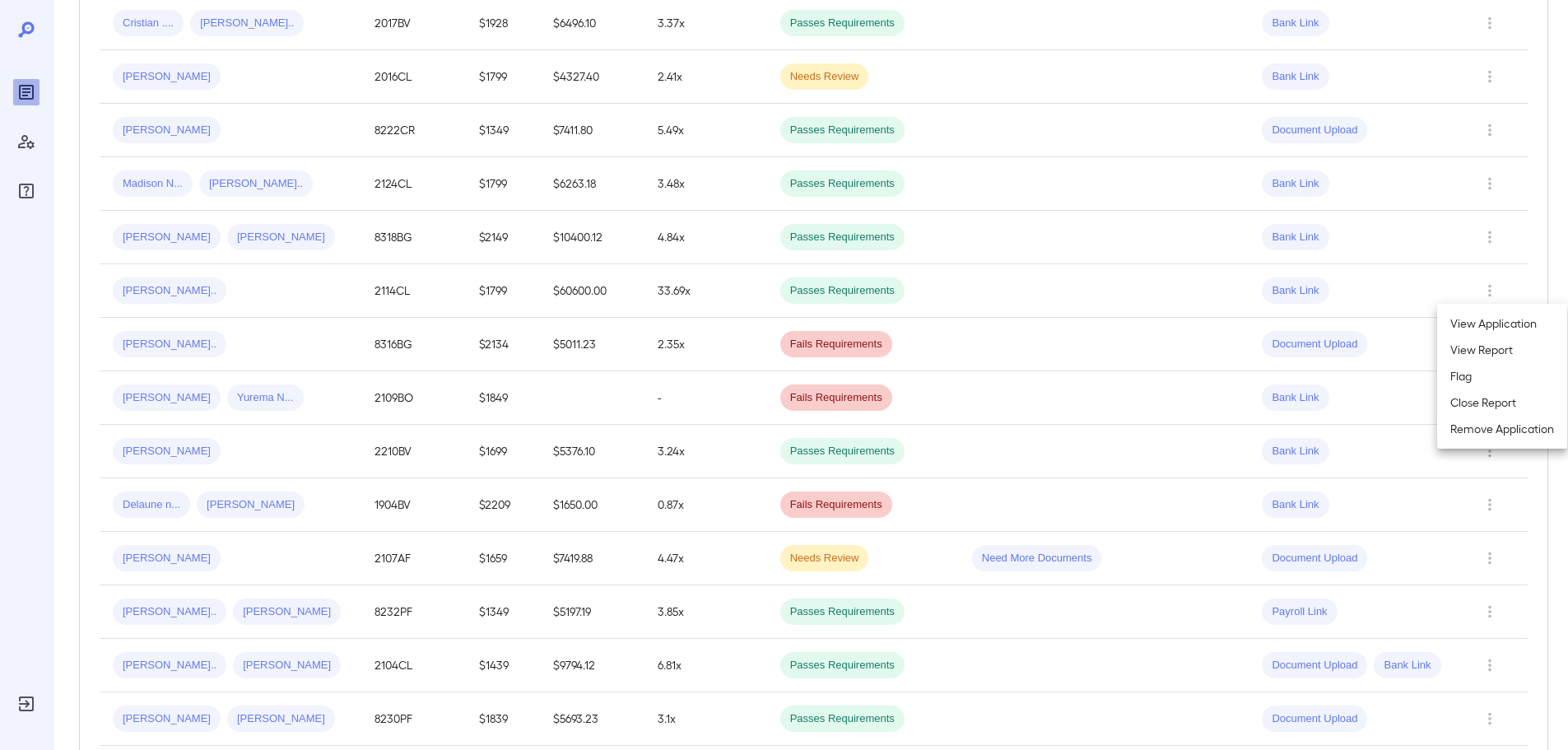
click at [1489, 398] on li "Close Report" at bounding box center [1503, 402] width 130 height 27
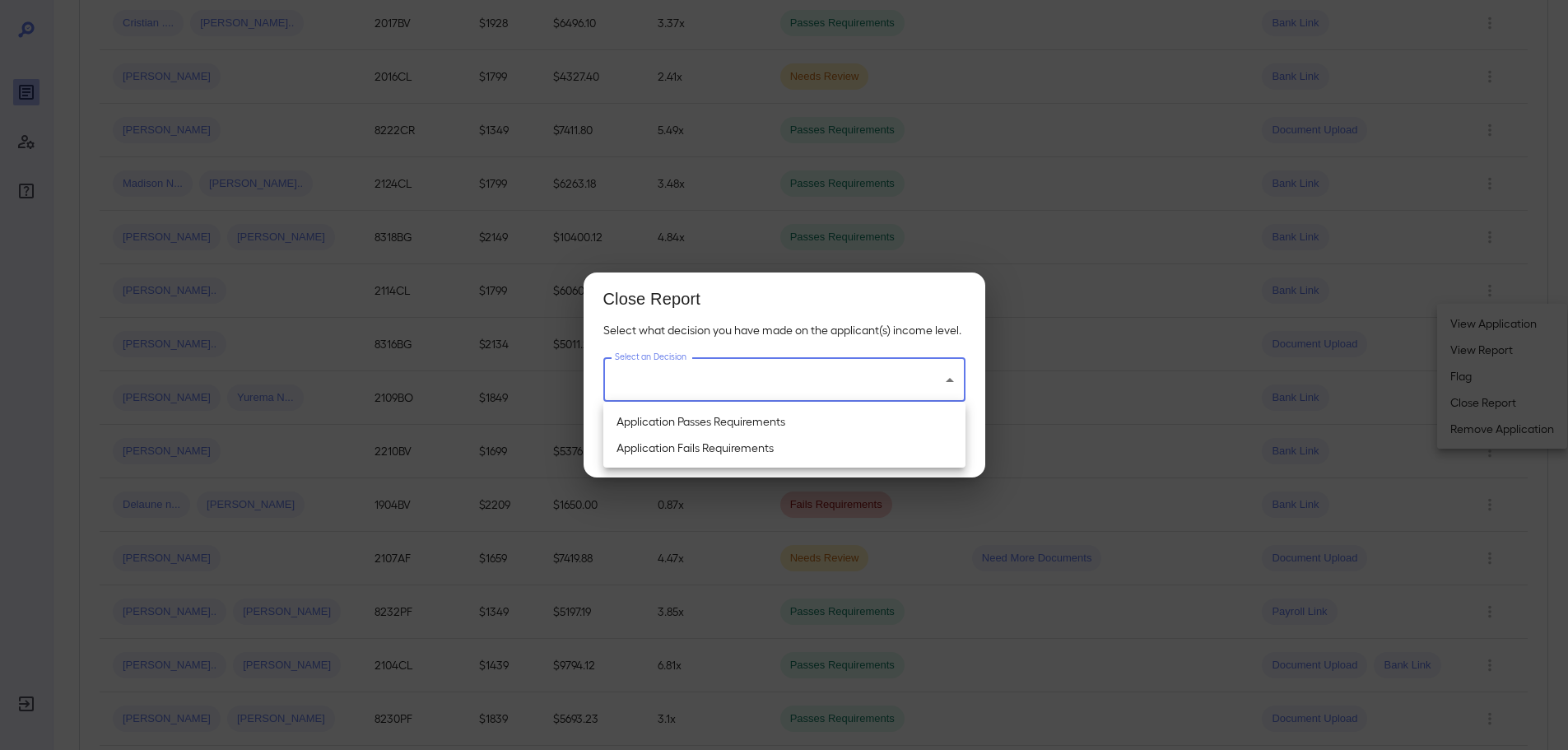
click at [714, 424] on li "Application Passes Requirements" at bounding box center [784, 421] width 362 height 27
type input "**********"
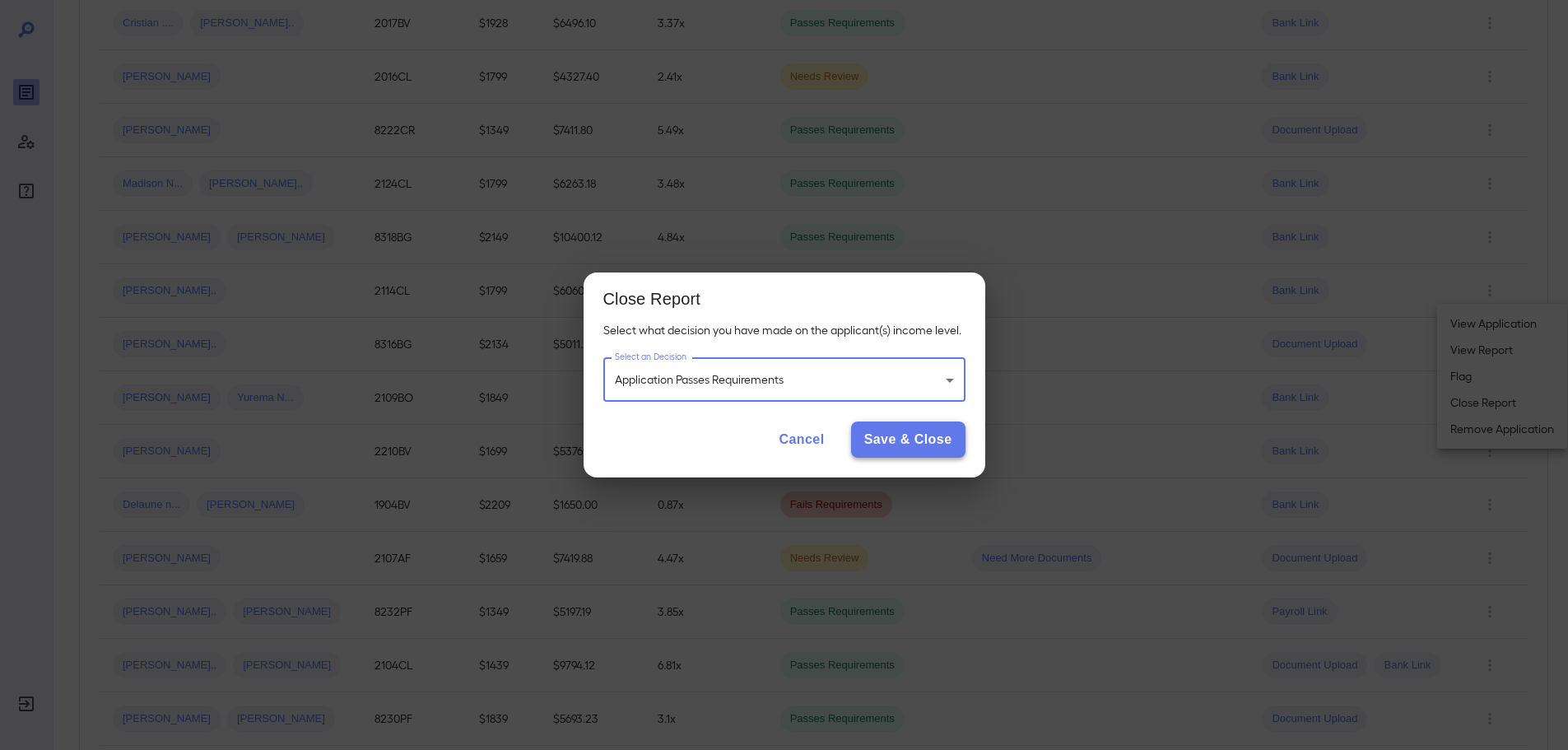
click at [904, 445] on button "Save & Close" at bounding box center [908, 439] width 114 height 36
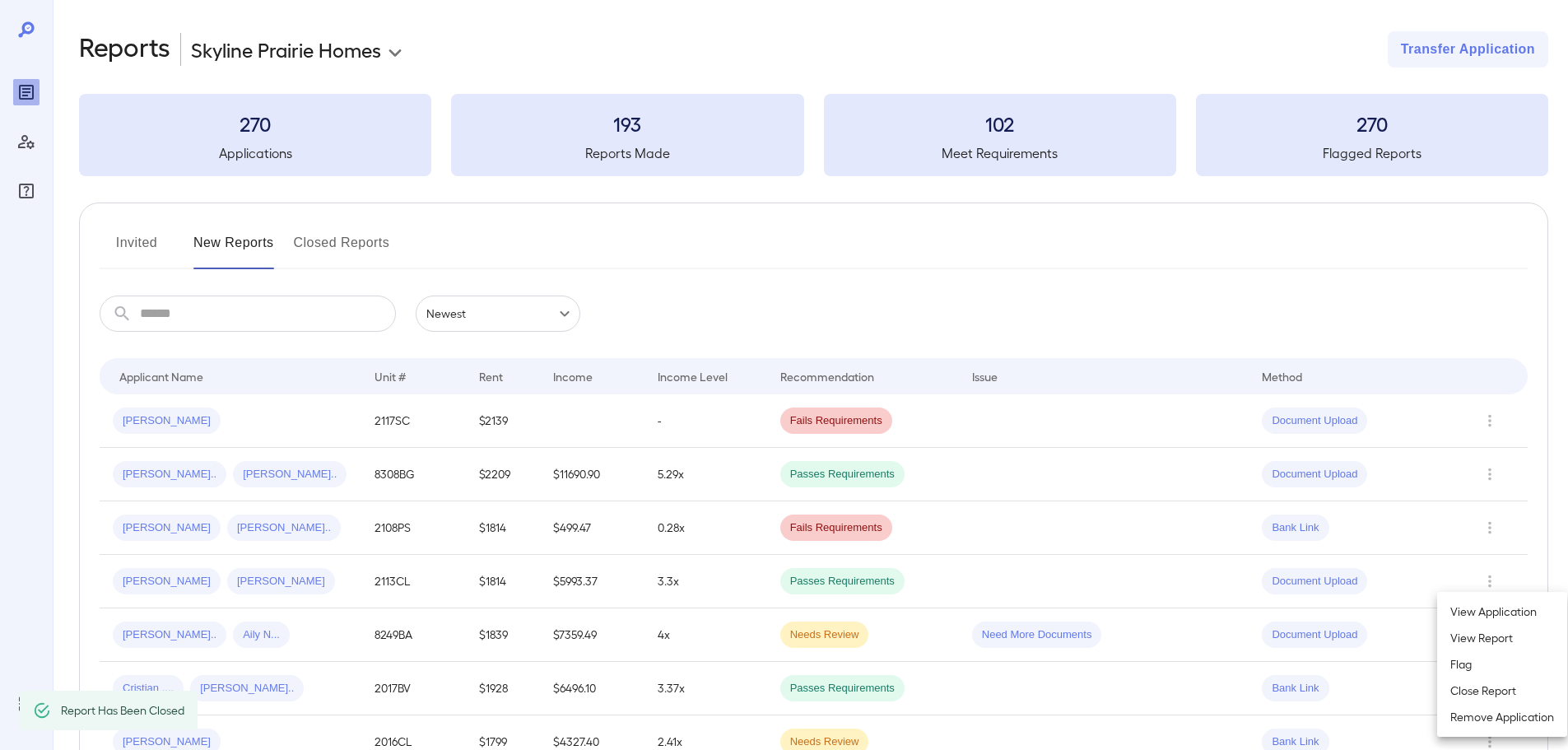
scroll to position [0, 0]
click at [130, 241] on div at bounding box center [784, 375] width 1568 height 750
click at [144, 233] on button "Invited" at bounding box center [136, 251] width 74 height 39
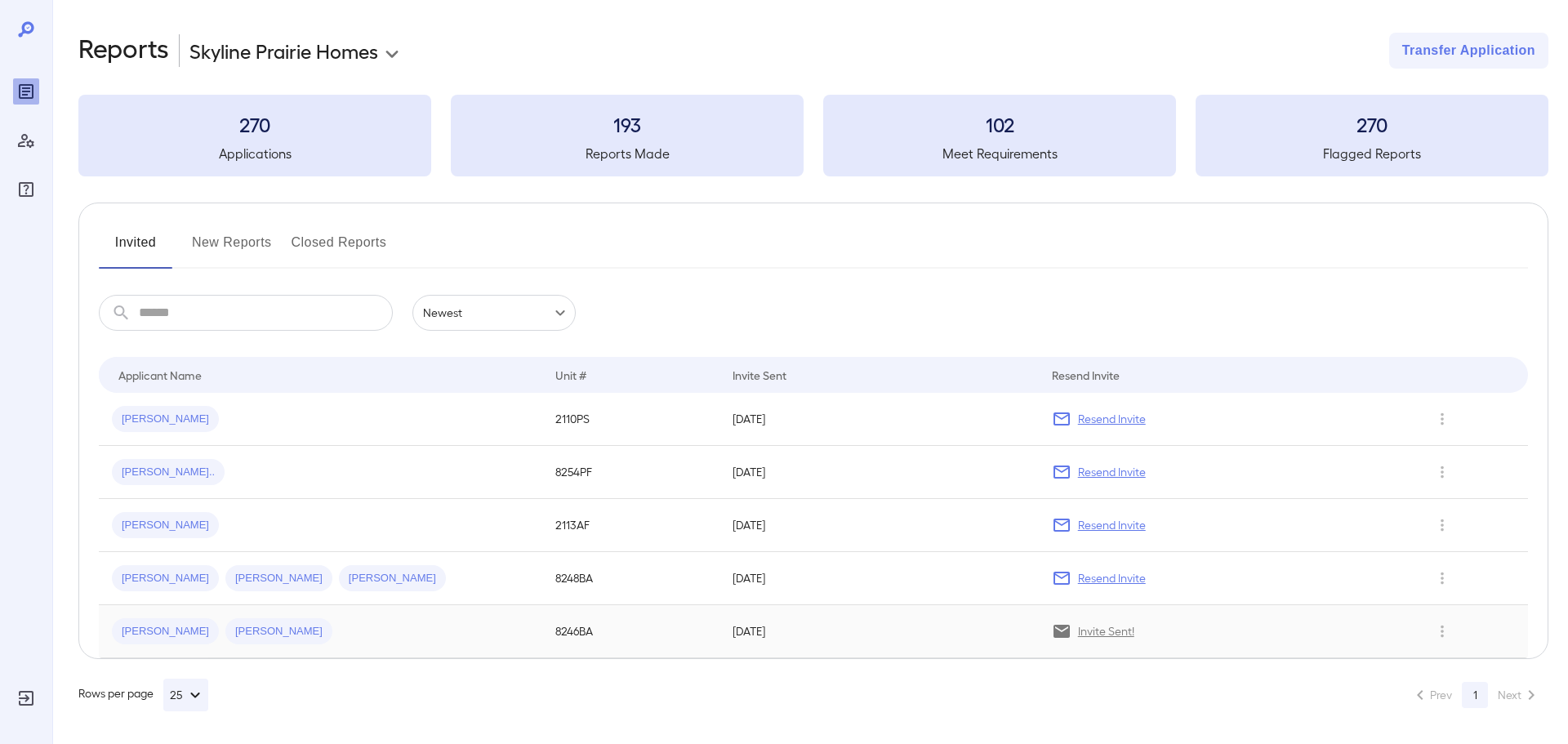
click at [333, 626] on div "Carly S... Ryan A..." at bounding box center [320, 631] width 417 height 26
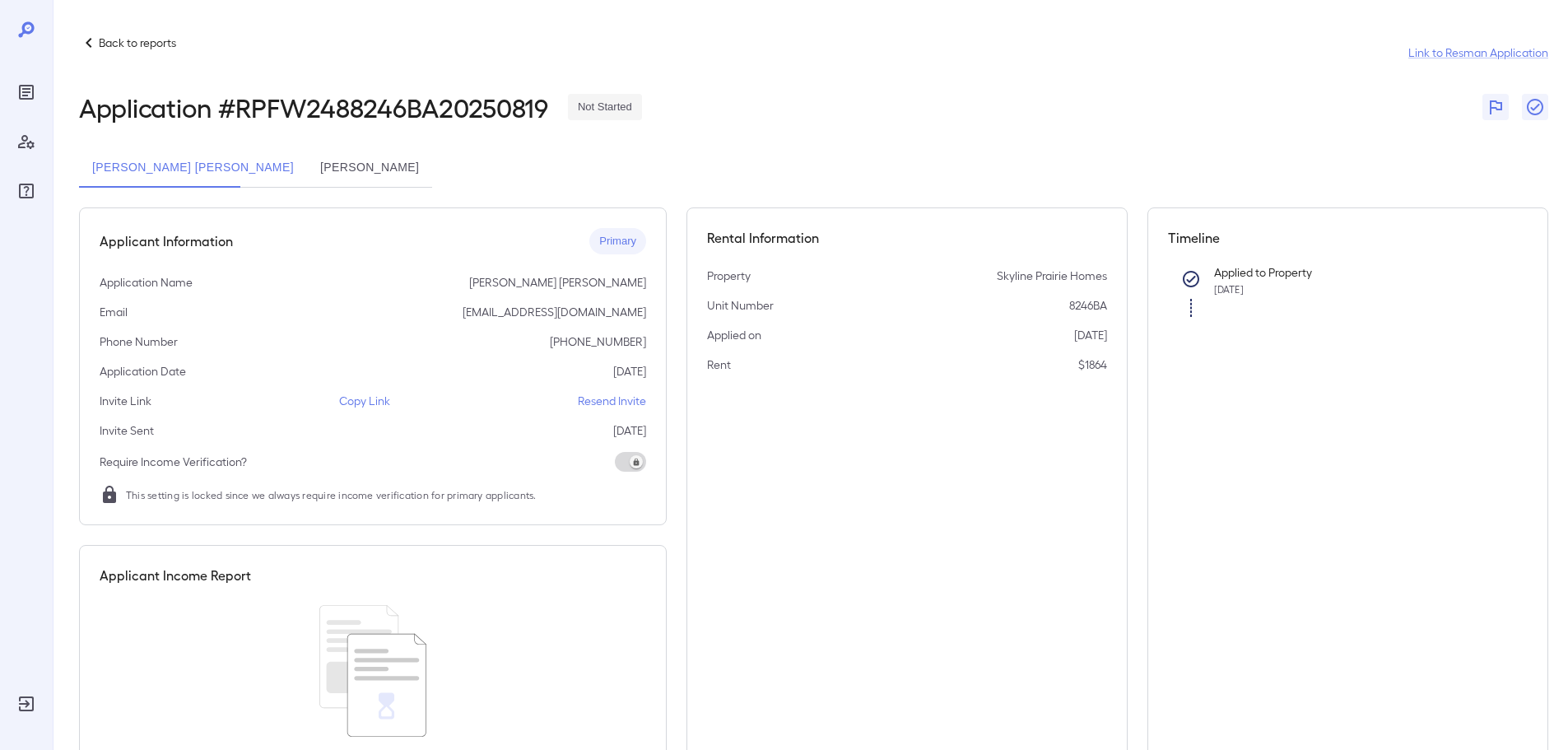
click at [348, 402] on p "Copy Link" at bounding box center [364, 401] width 51 height 16
